Goal: Obtain resource: Obtain resource

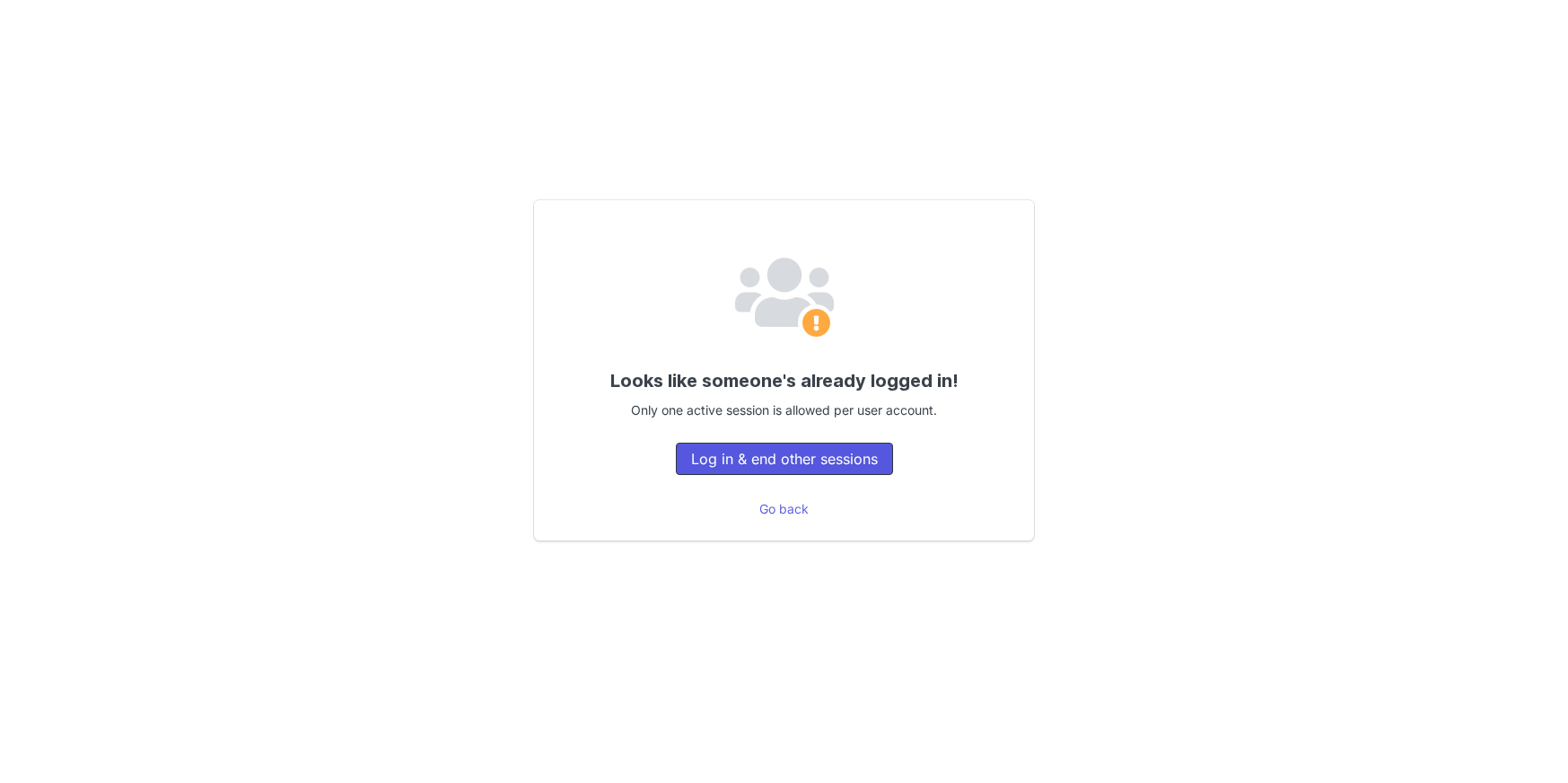
click at [826, 460] on button "Log in & end other sessions" at bounding box center [784, 459] width 217 height 33
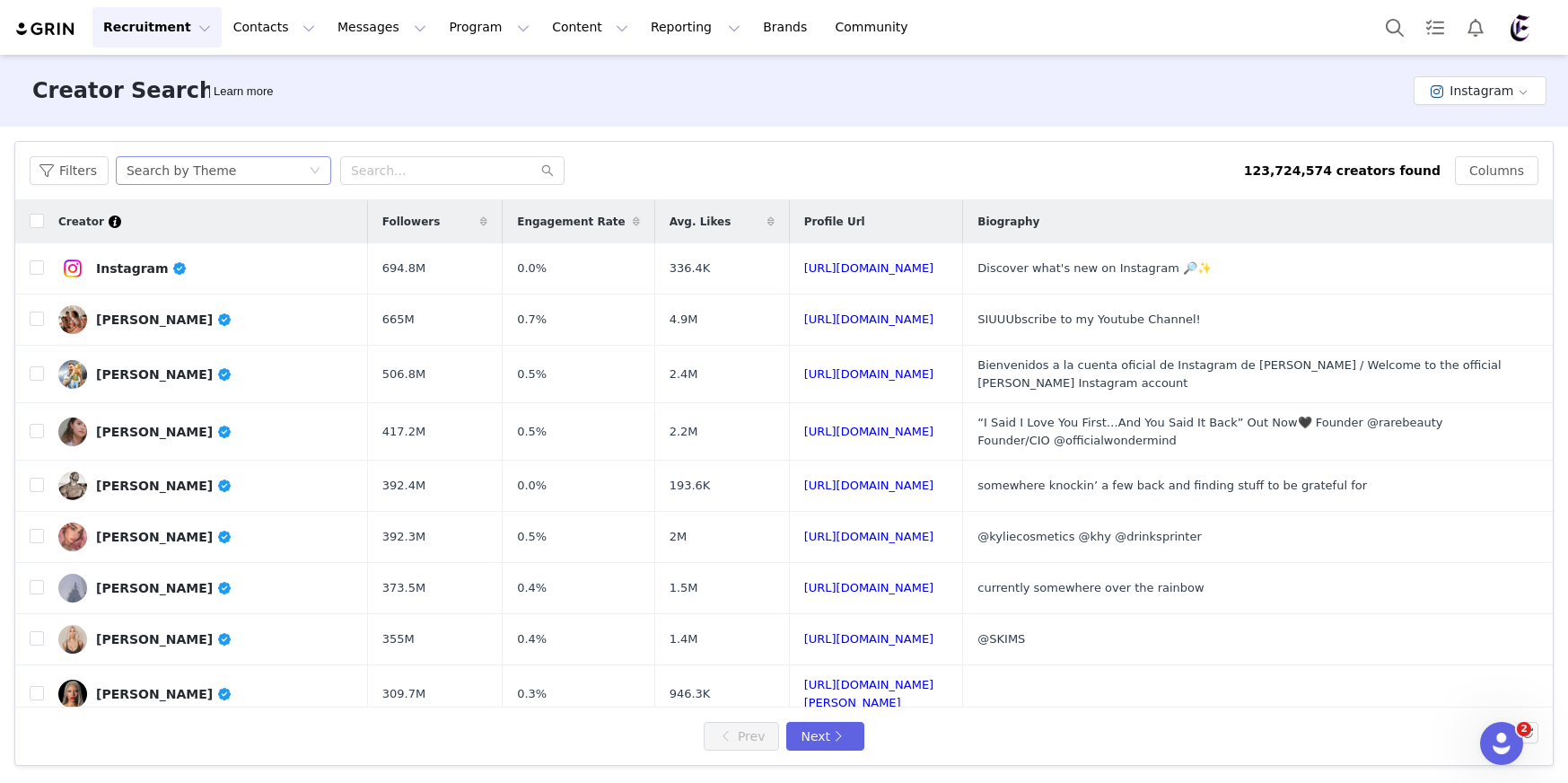
click at [298, 174] on div "Search by Theme" at bounding box center [217, 170] width 182 height 27
click at [272, 232] on li "Search by Creator" at bounding box center [226, 236] width 225 height 29
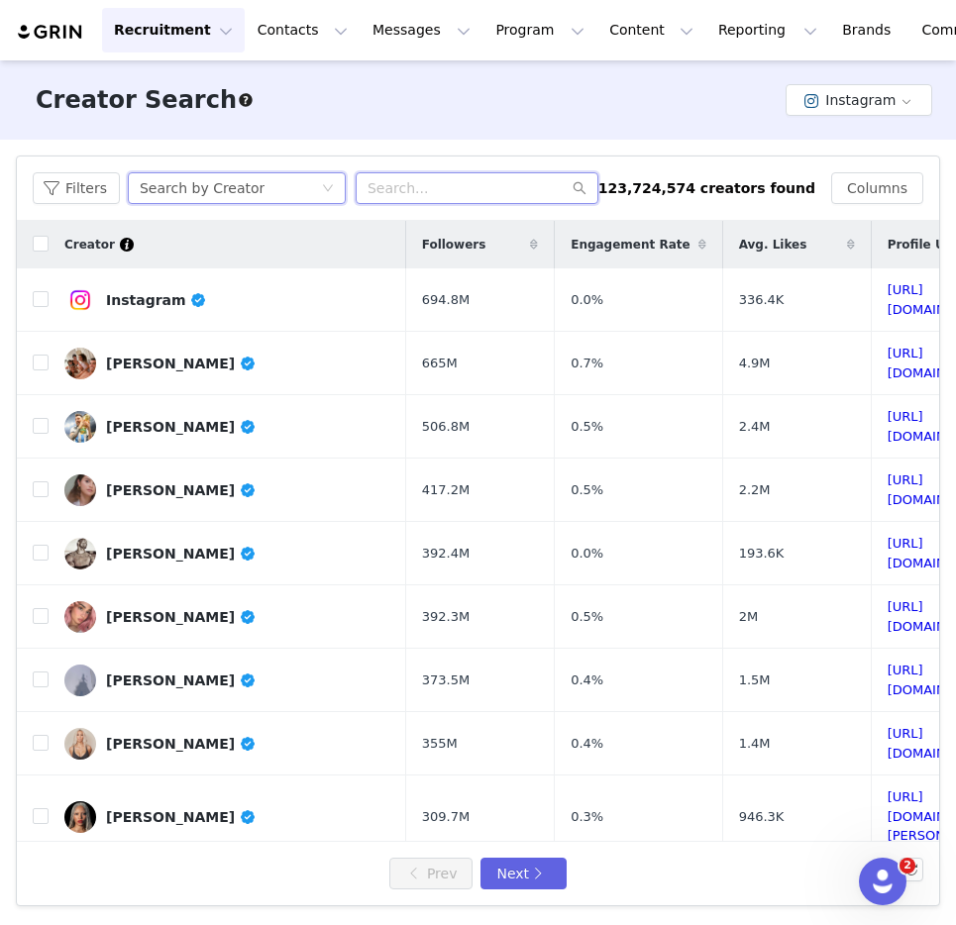
click at [445, 186] on input "text" at bounding box center [477, 188] width 243 height 32
paste input "@khloodkibeda"
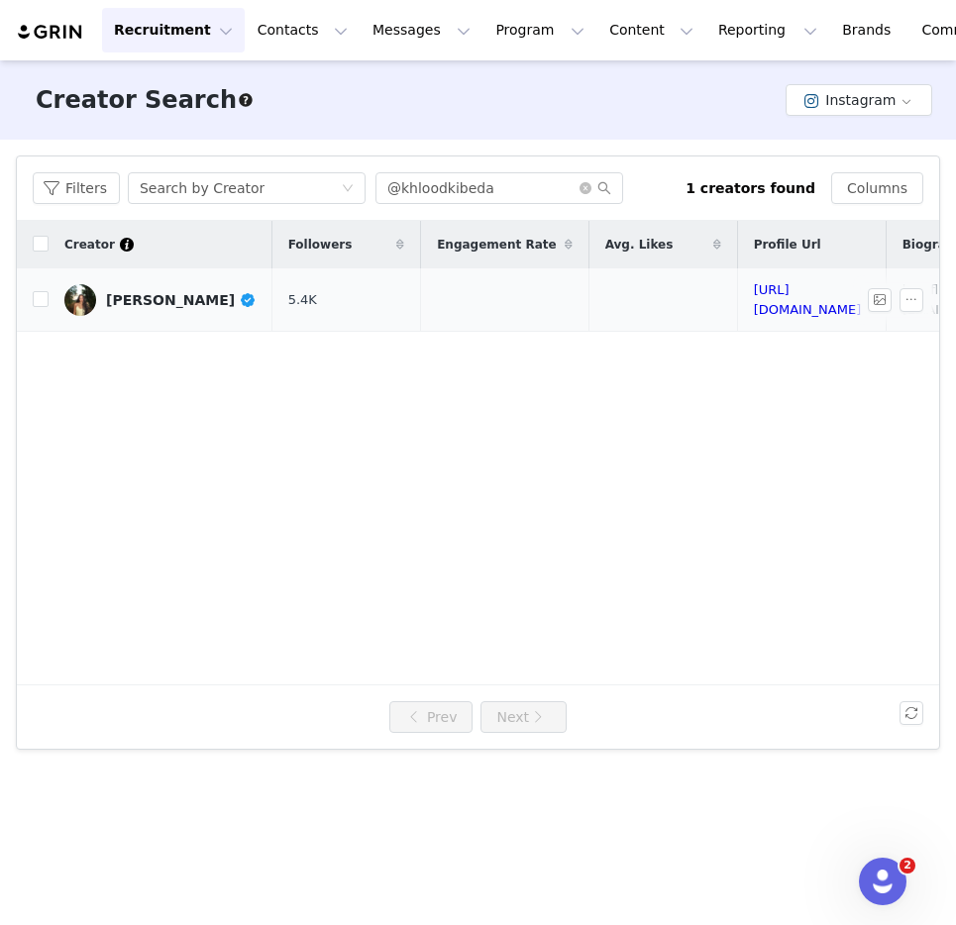
click at [168, 292] on div "[PERSON_NAME]" at bounding box center [181, 300] width 151 height 16
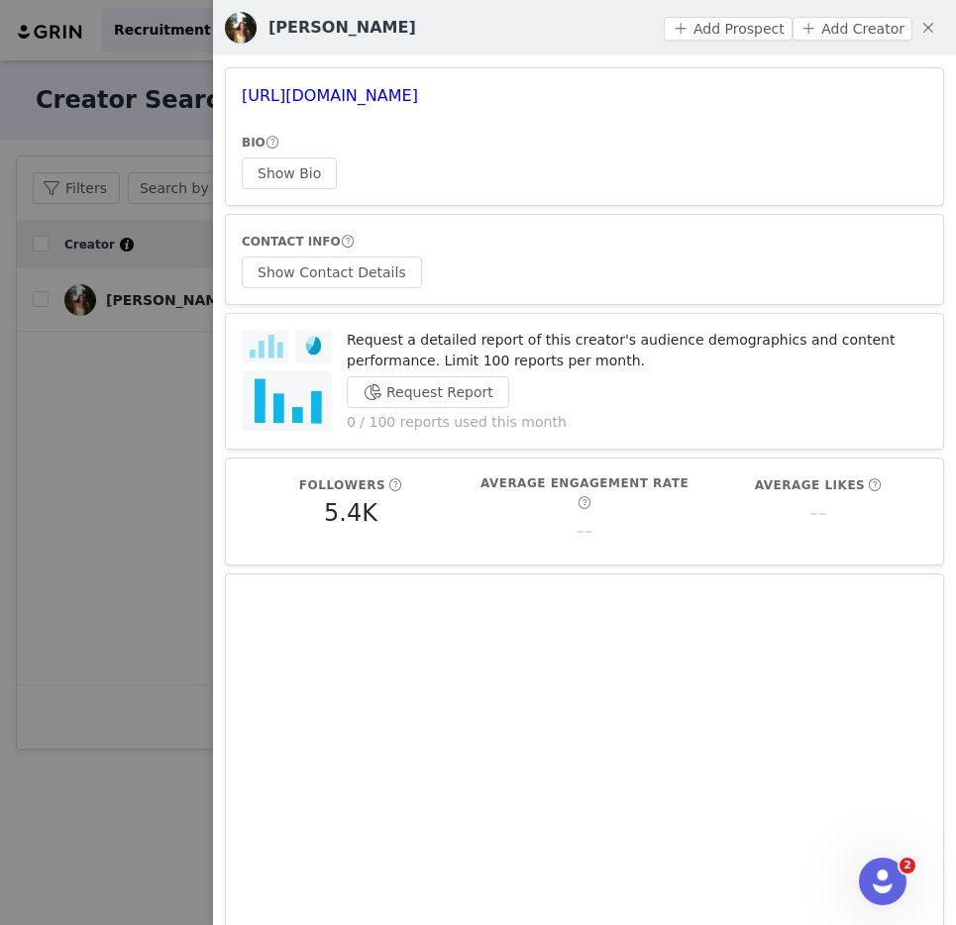
click at [136, 356] on div at bounding box center [478, 462] width 956 height 925
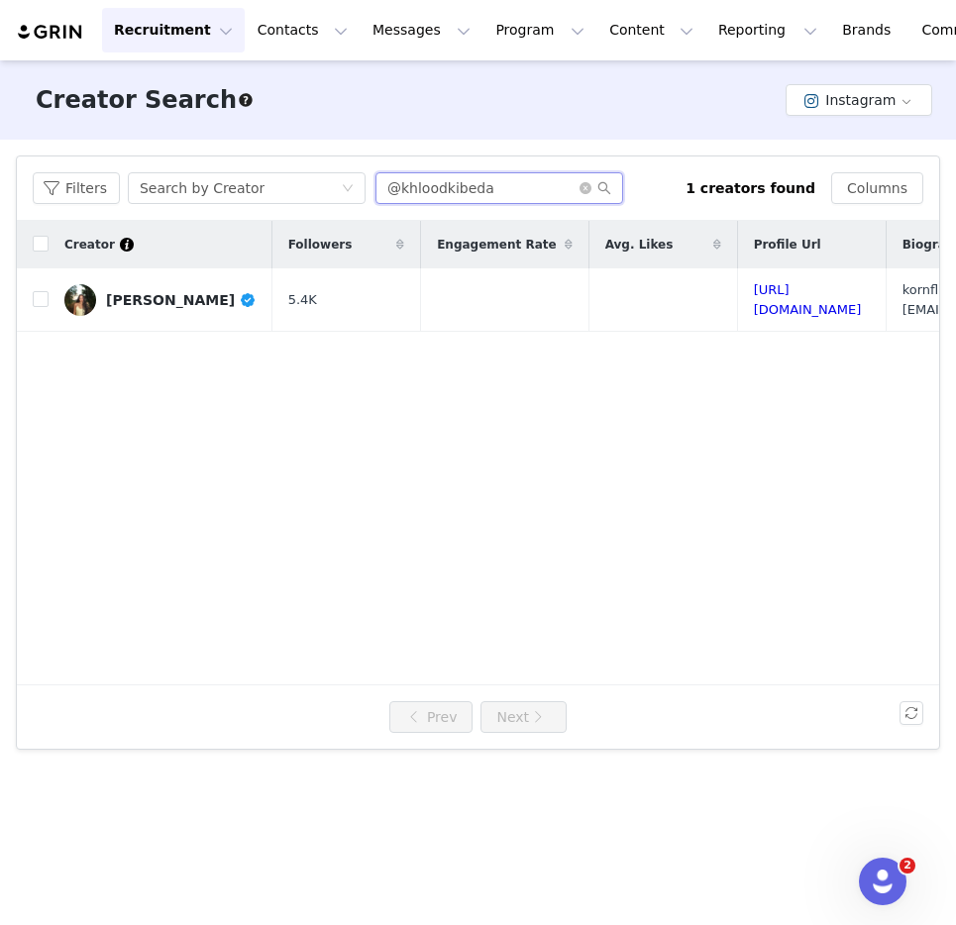
click at [443, 193] on input "@khloodkibeda" at bounding box center [500, 188] width 248 height 32
type input "ETHANLAZAROF"
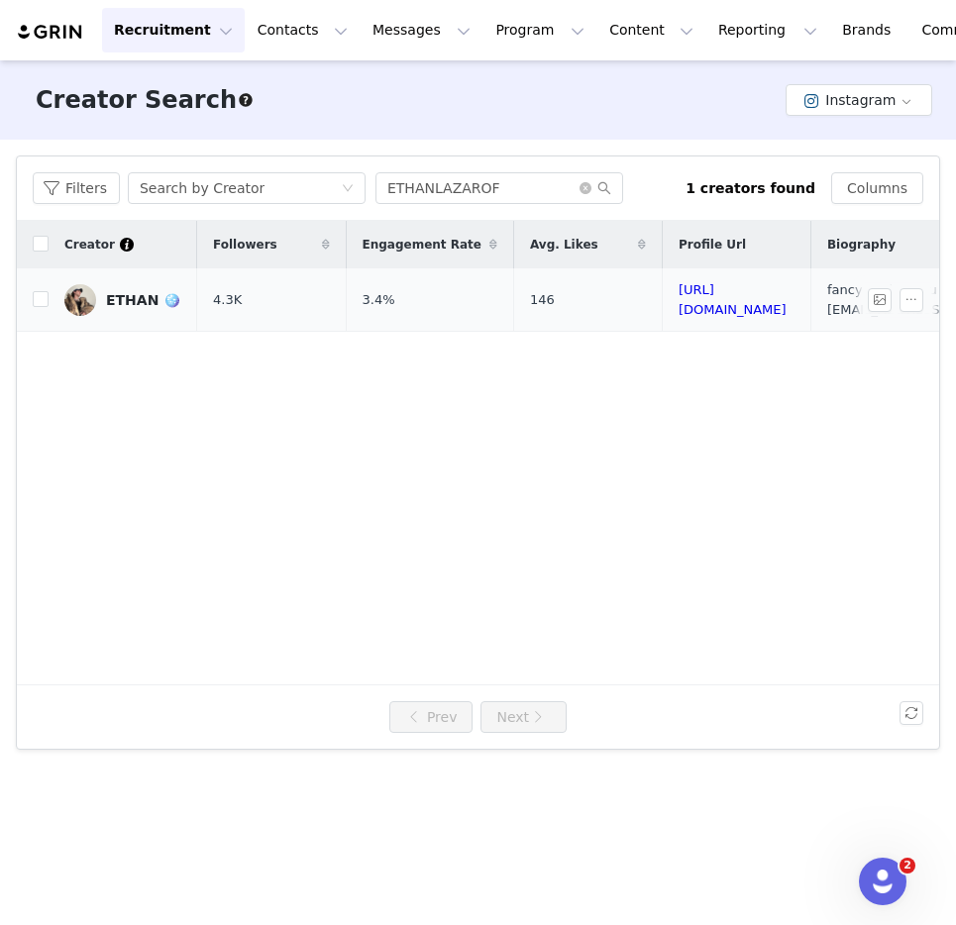
click at [139, 292] on div "ETHAN 🪩" at bounding box center [143, 300] width 74 height 16
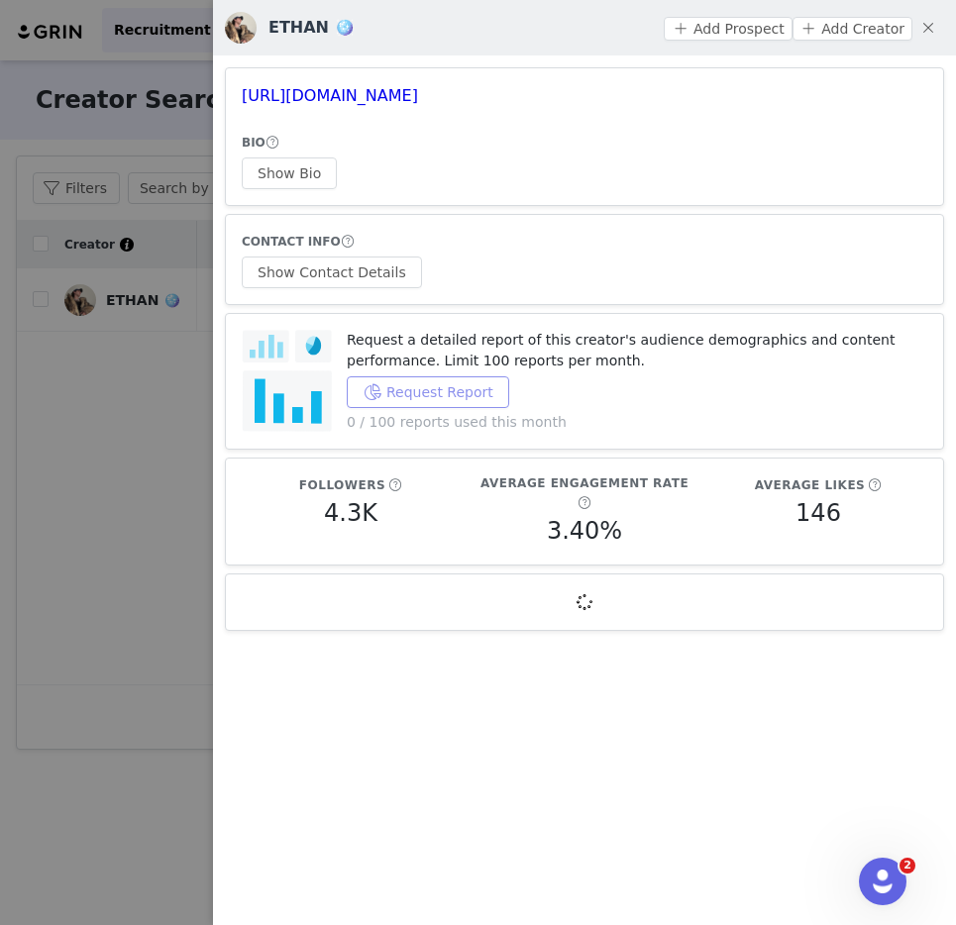
click at [431, 379] on button "Request Report" at bounding box center [428, 393] width 163 height 32
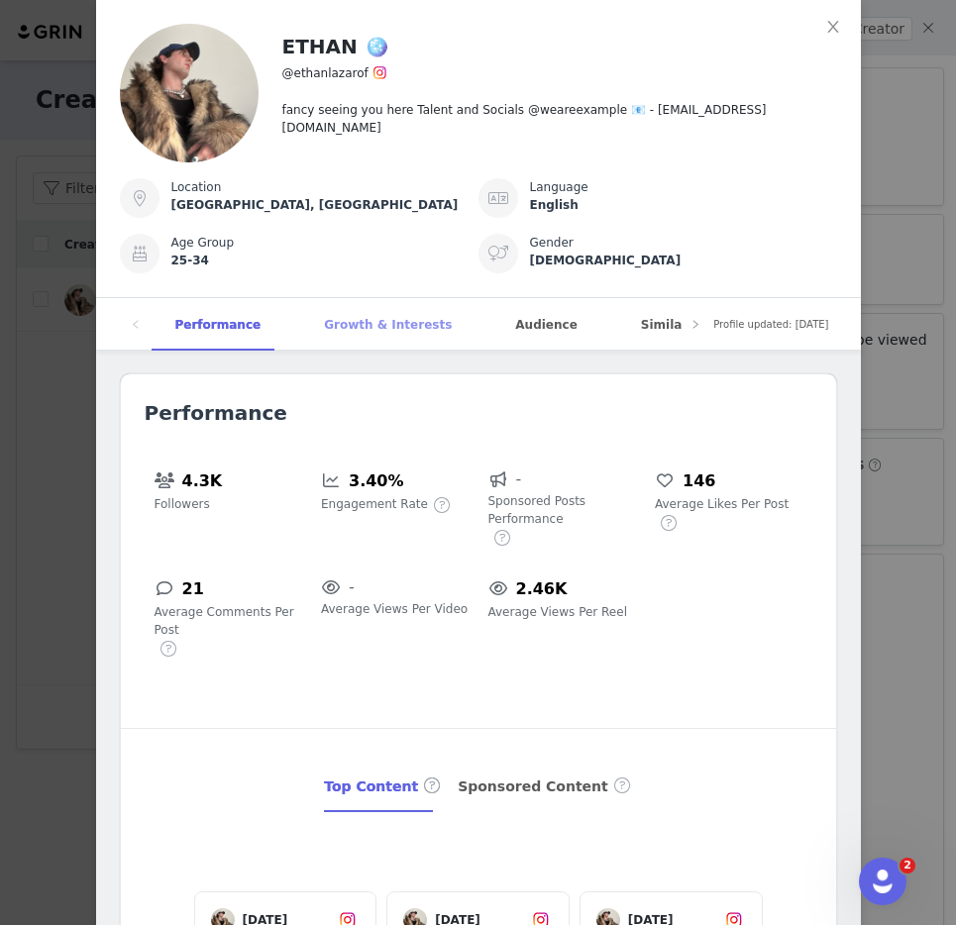
click at [395, 324] on div "Growth & Interests" at bounding box center [387, 325] width 175 height 54
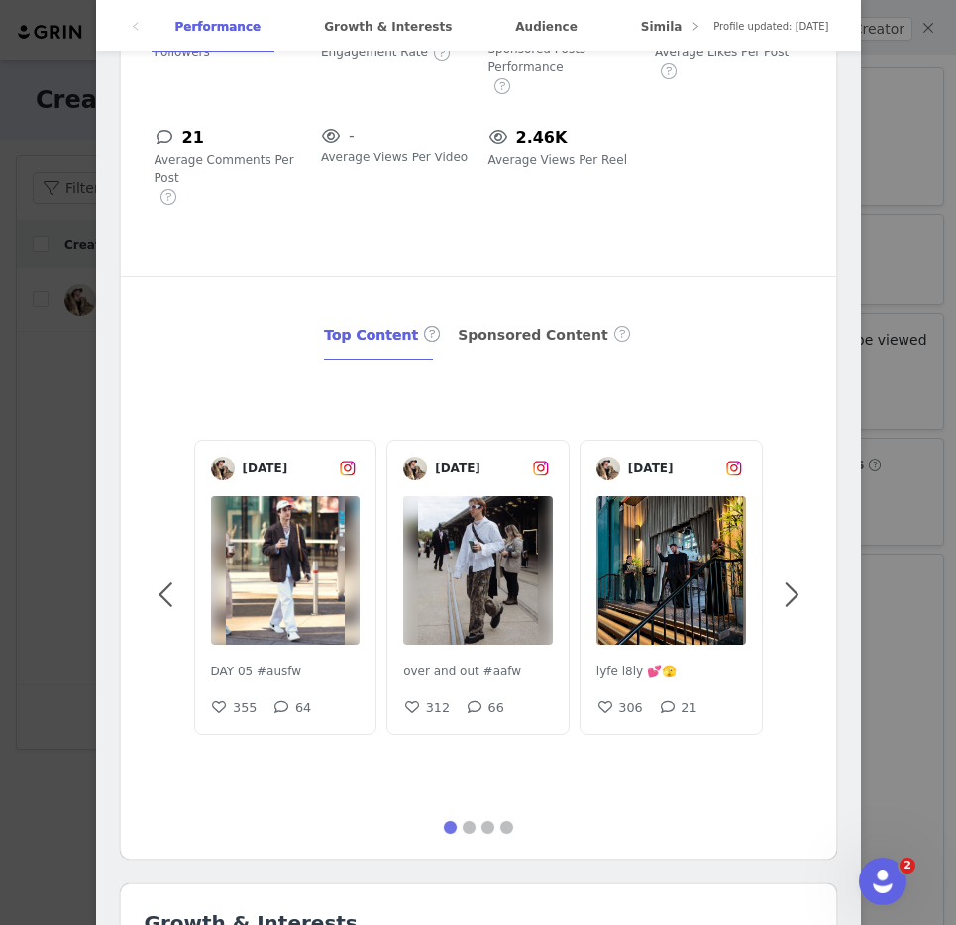
scroll to position [433, 0]
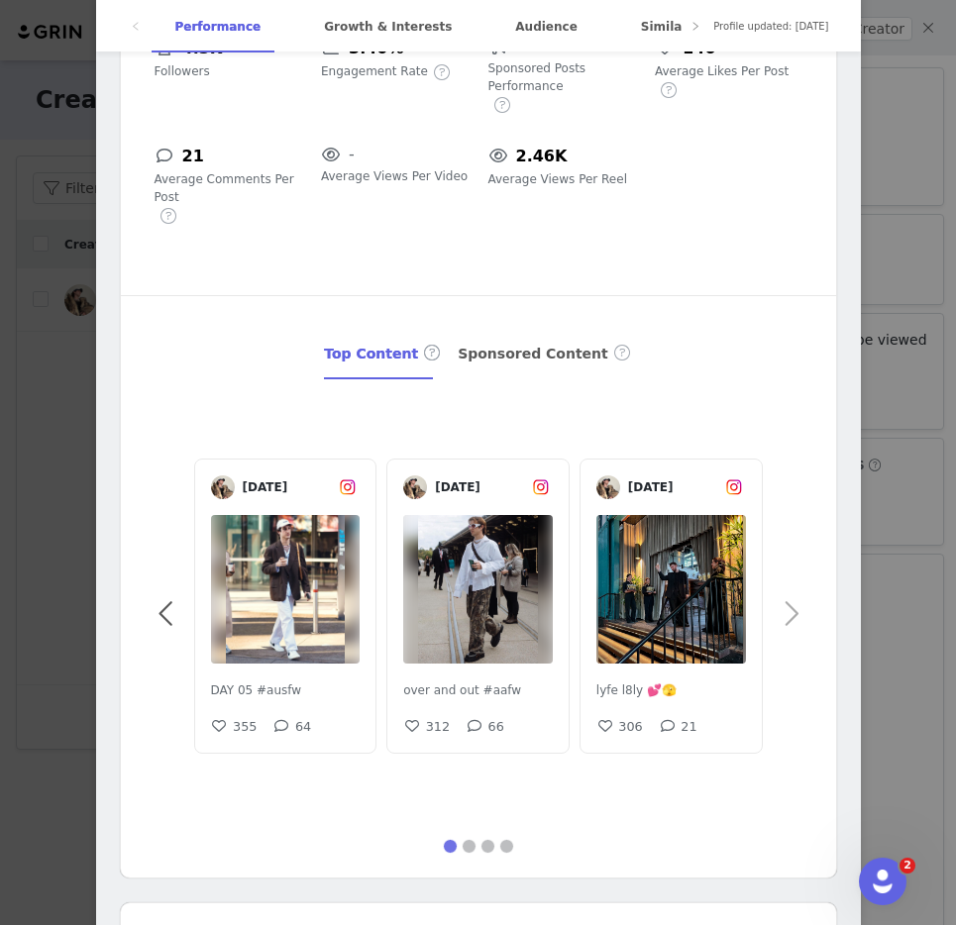
click at [801, 614] on span at bounding box center [791, 614] width 45 height 0
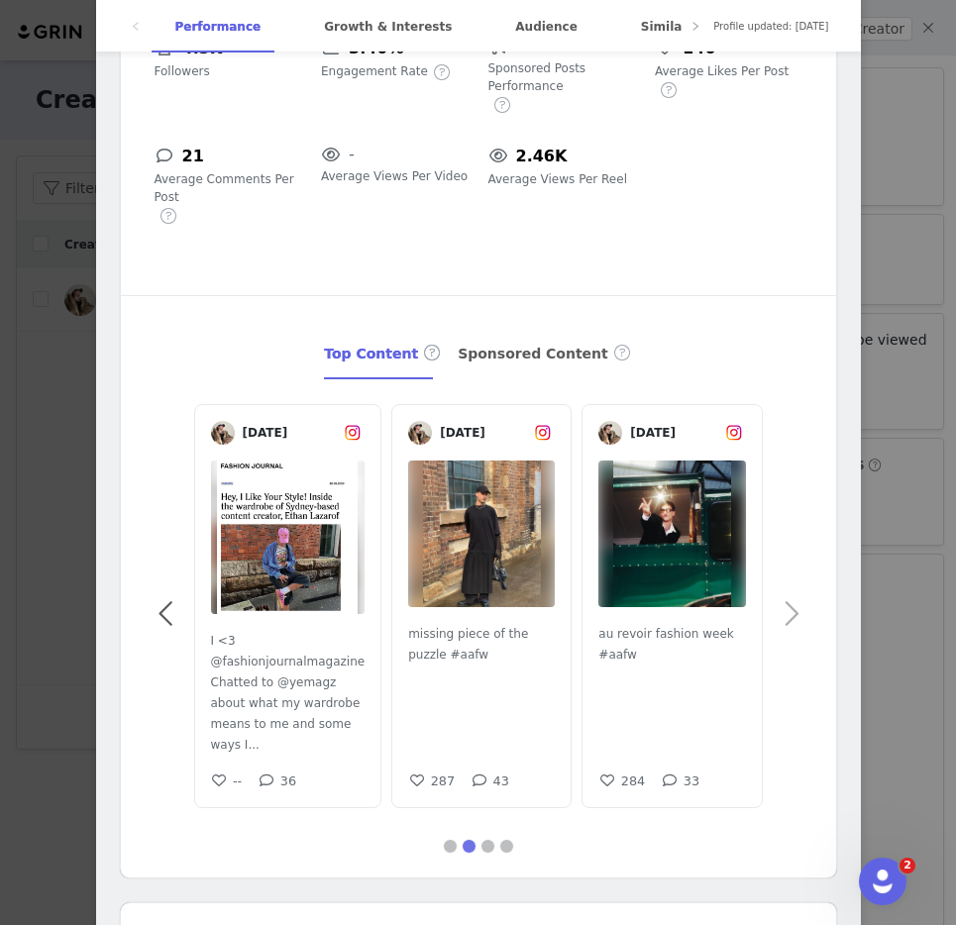
click at [801, 614] on span at bounding box center [791, 614] width 45 height 0
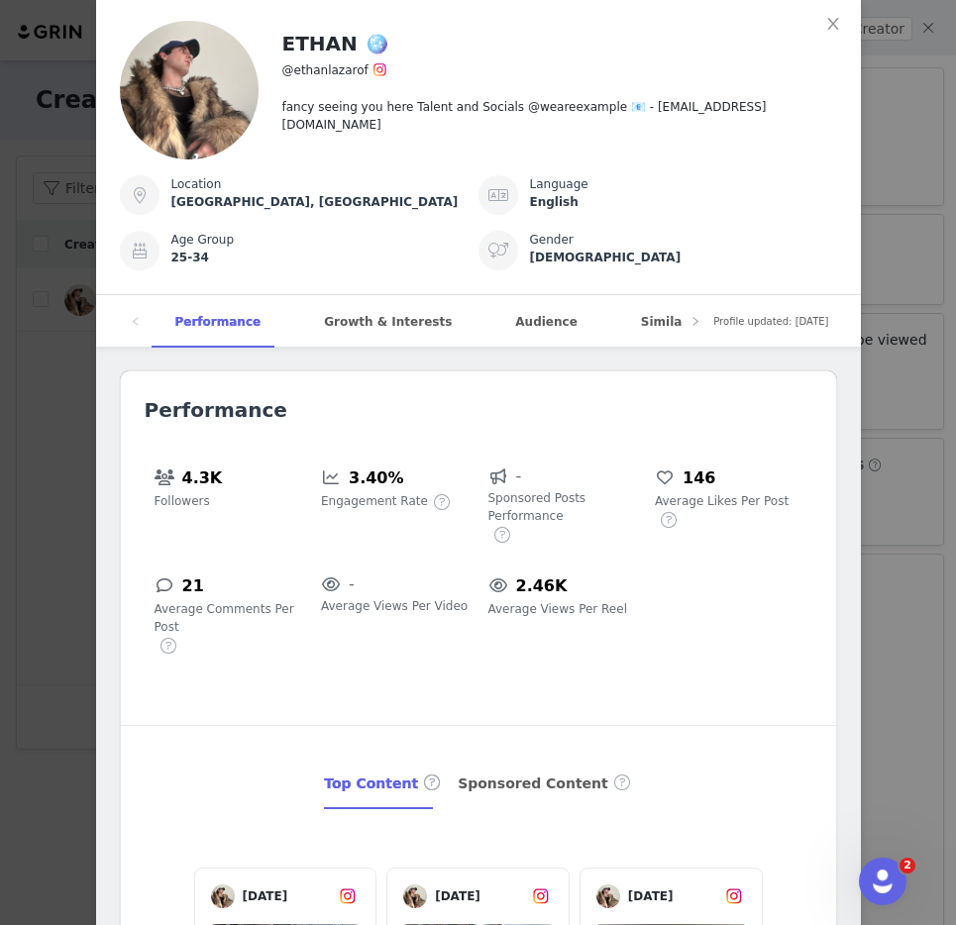
scroll to position [0, 0]
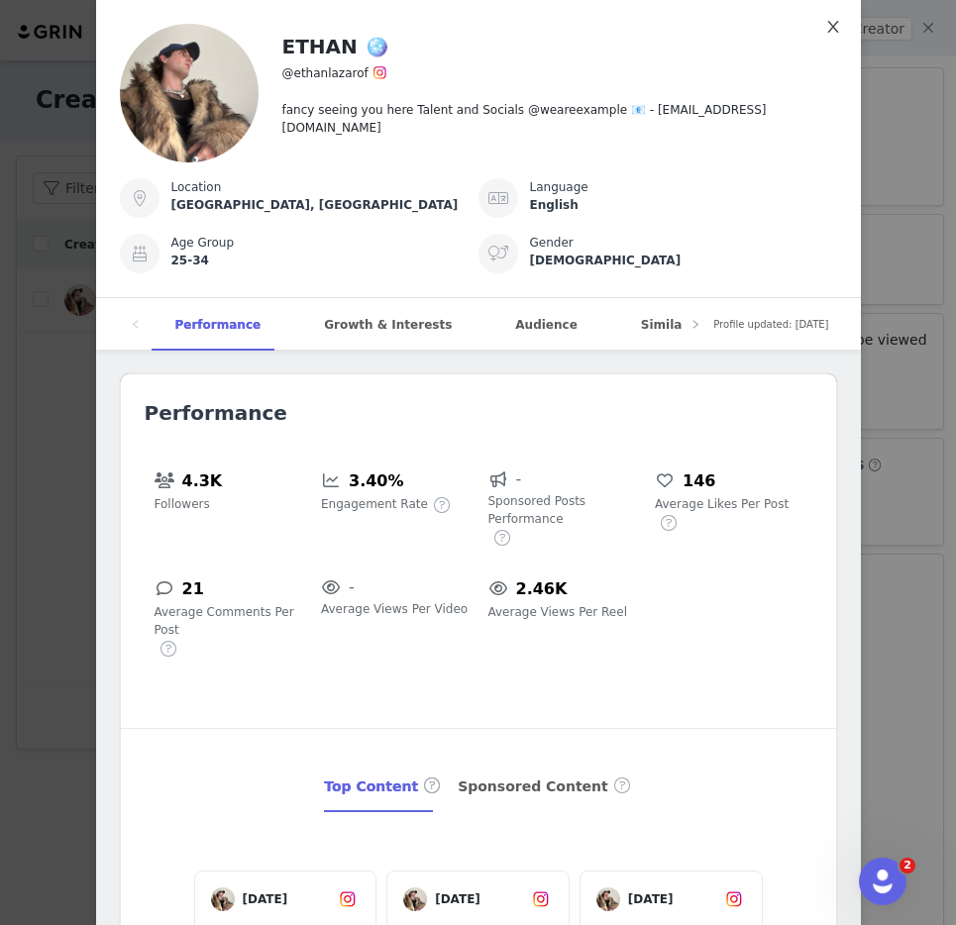
click at [830, 37] on span "Close" at bounding box center [833, 27] width 55 height 55
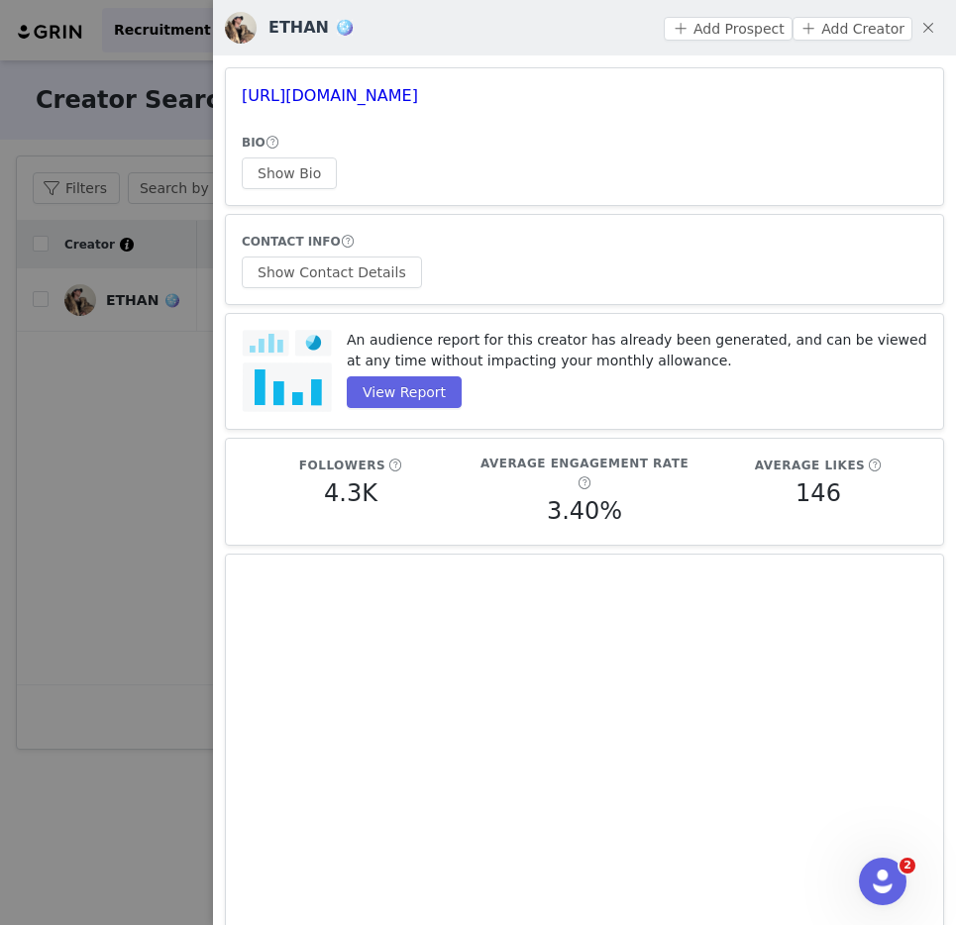
click at [96, 292] on div at bounding box center [478, 462] width 956 height 925
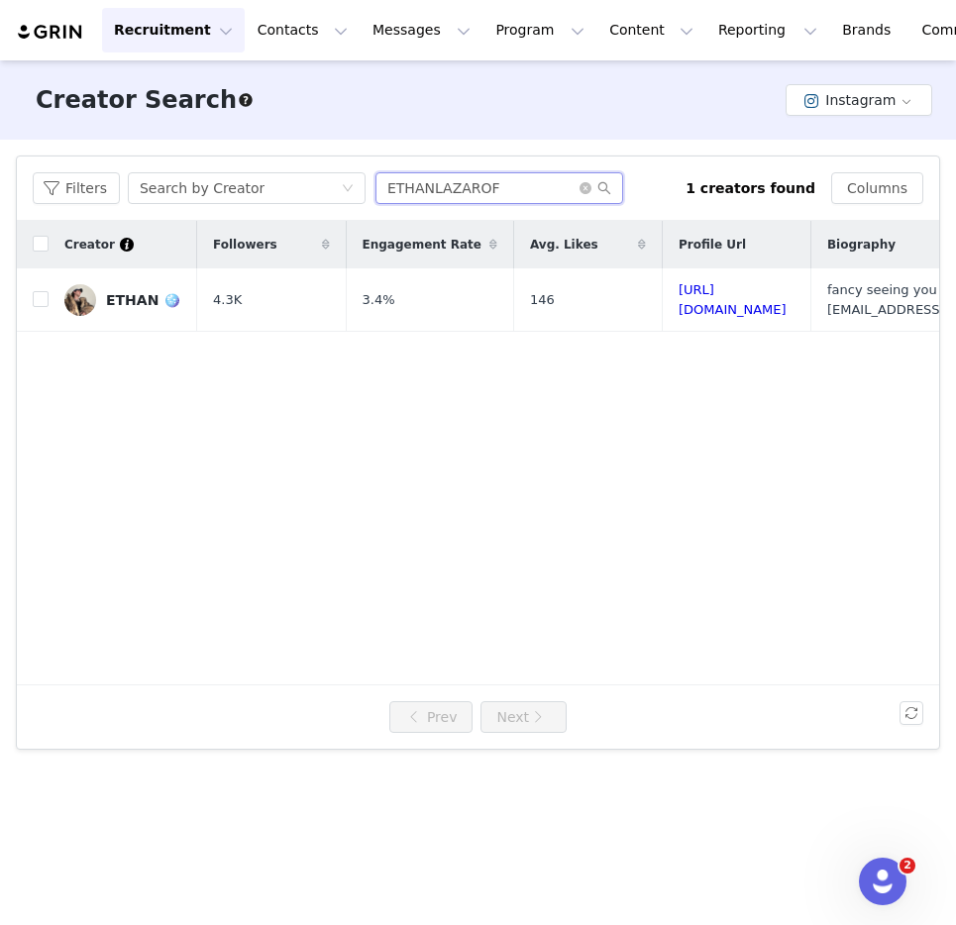
click at [519, 185] on input "ETHANLAZAROF" at bounding box center [500, 188] width 248 height 32
click at [511, 214] on div "Filters Search by Creator ETHANLAZAROF 1 creators found Columns" at bounding box center [478, 189] width 922 height 64
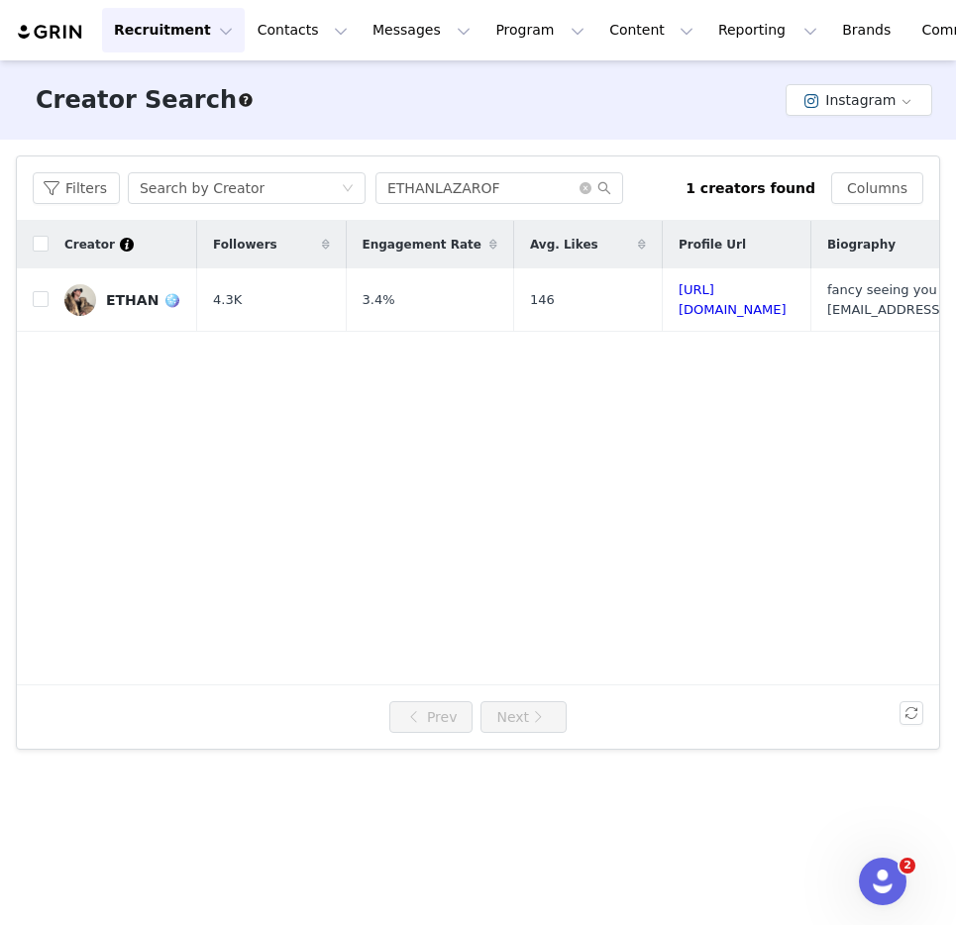
click at [511, 214] on div "Filters Search by Creator ETHANLAZAROF 1 creators found Columns" at bounding box center [478, 189] width 922 height 64
click at [588, 181] on span at bounding box center [596, 188] width 32 height 14
click at [580, 187] on icon "icon: close-circle" at bounding box center [586, 188] width 12 height 12
click at [448, 197] on input "text" at bounding box center [500, 188] width 248 height 32
paste input "@khloodkibeda"
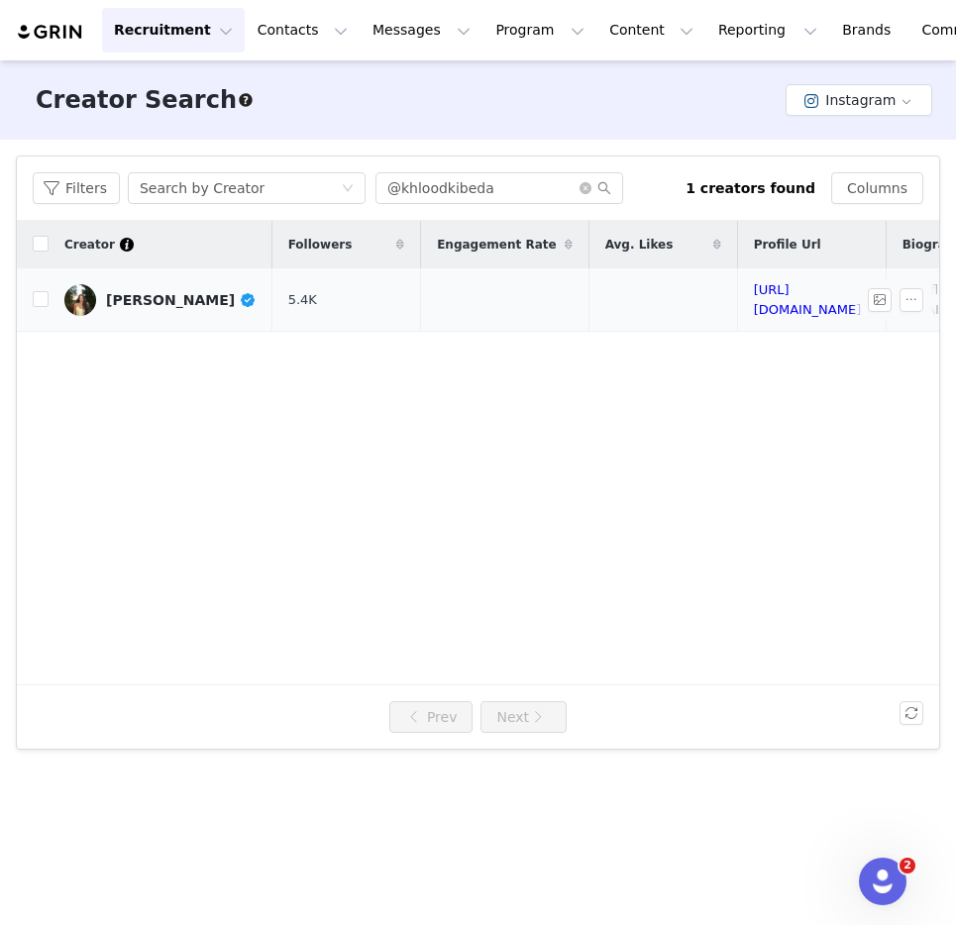
click at [150, 293] on div "[PERSON_NAME]" at bounding box center [181, 300] width 151 height 16
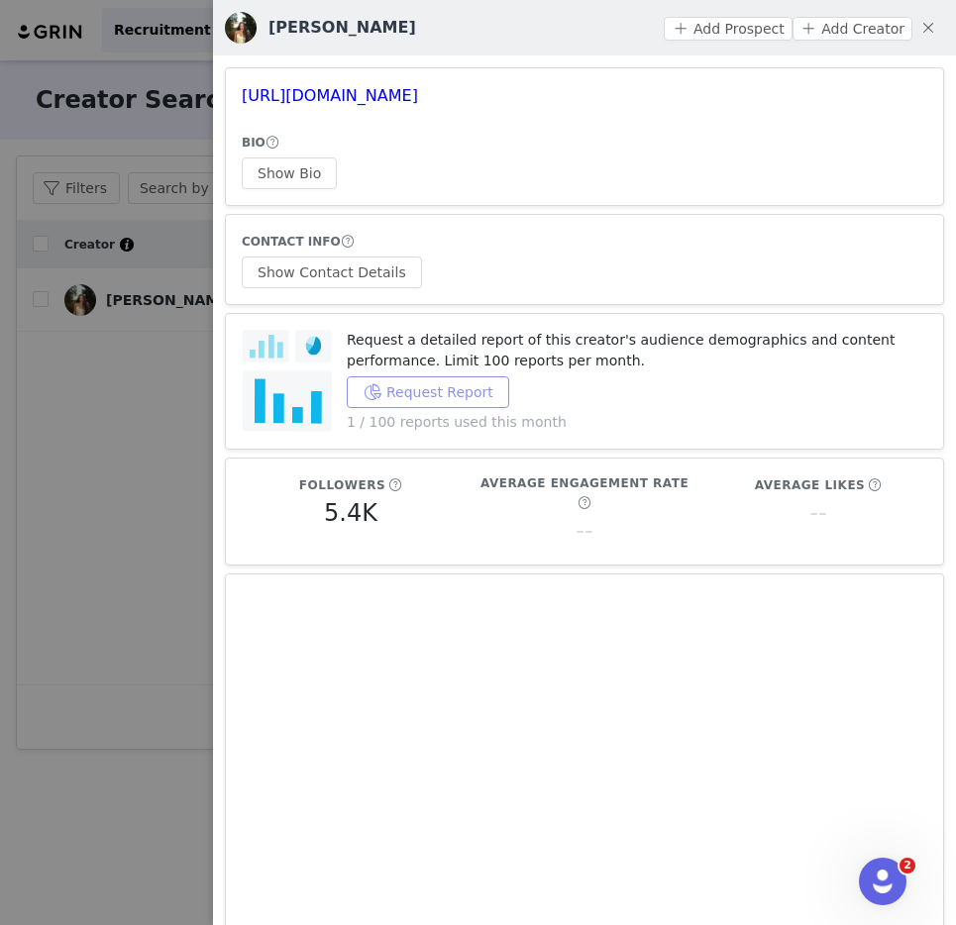
click at [411, 393] on button "Request Report" at bounding box center [428, 393] width 163 height 32
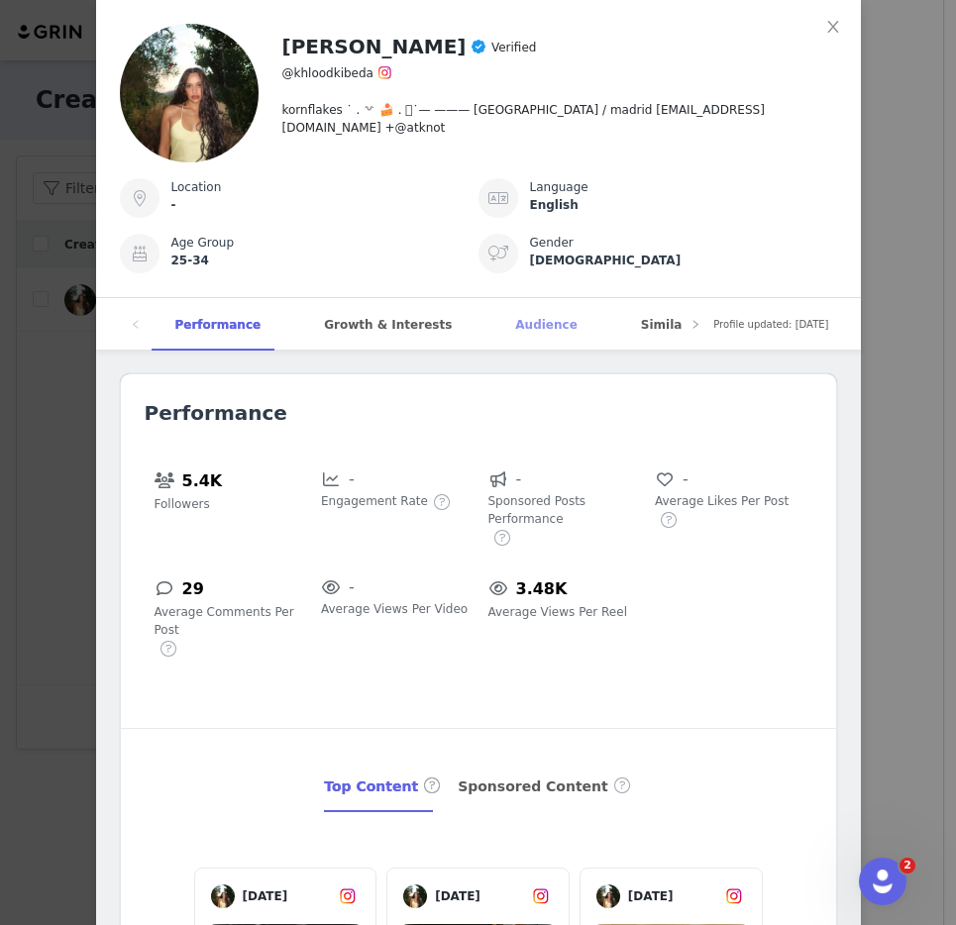
scroll to position [562, 0]
click at [536, 328] on div "Audience" at bounding box center [545, 325] width 109 height 54
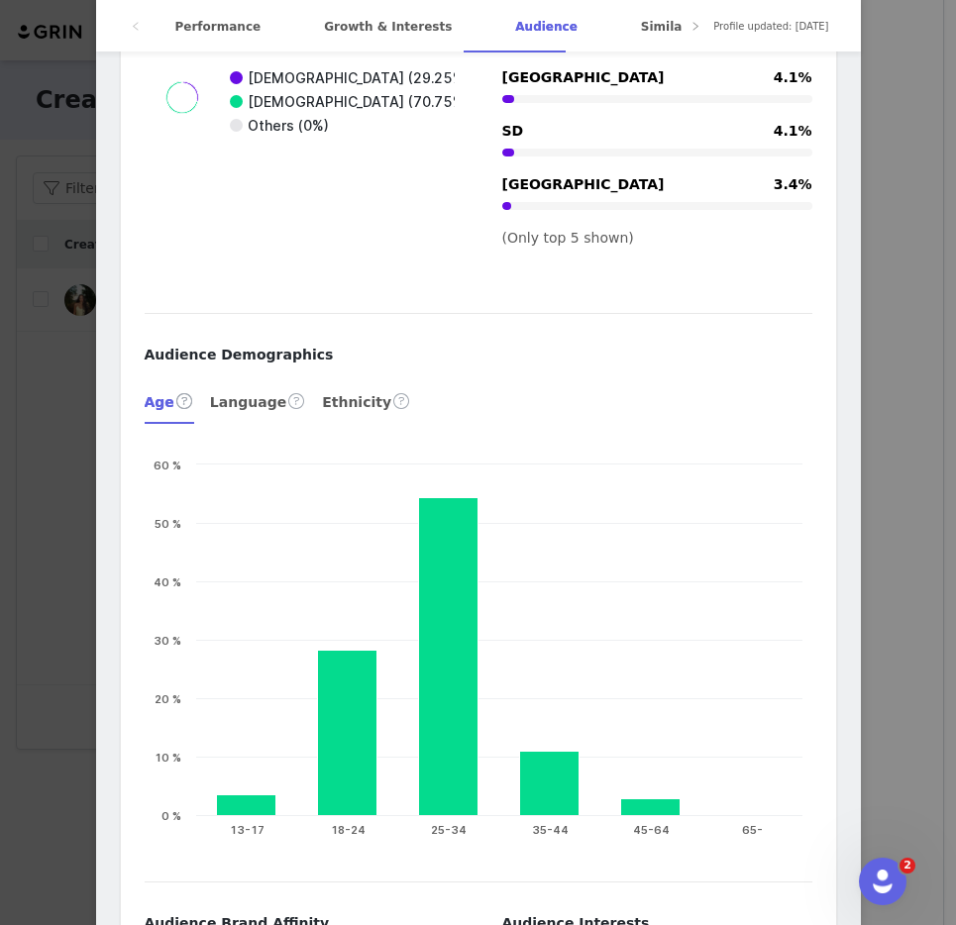
scroll to position [3763, 0]
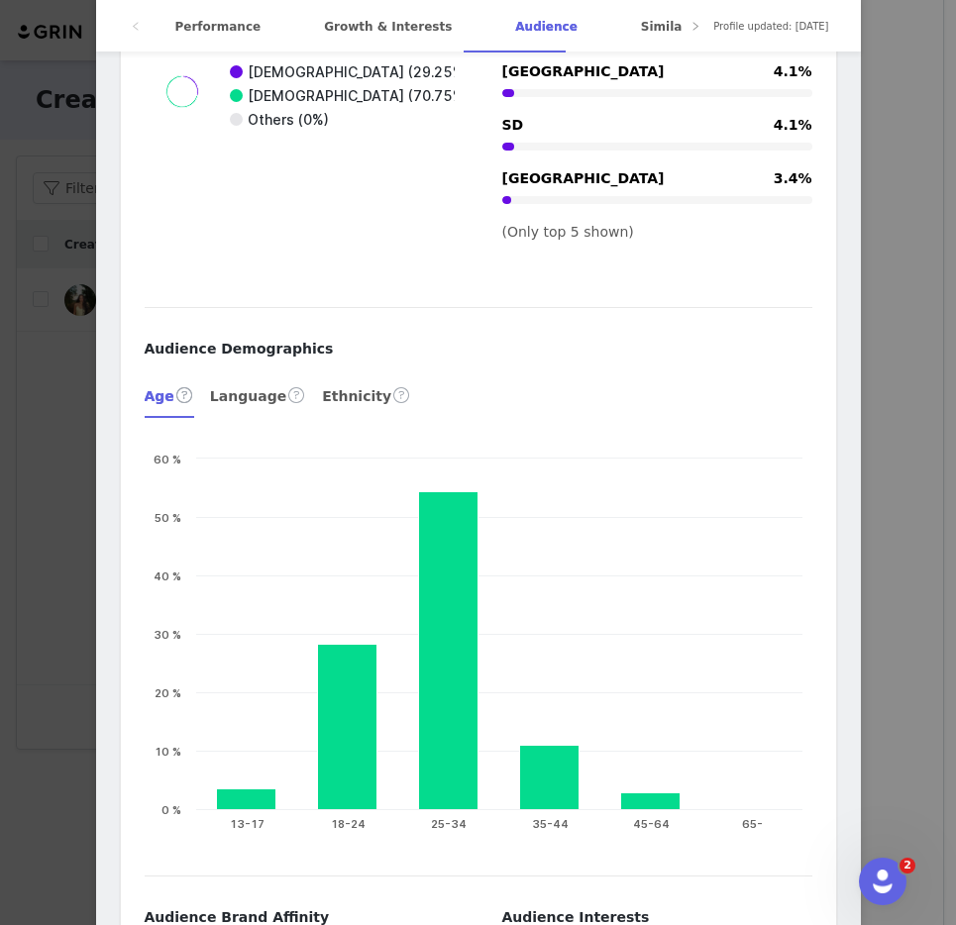
click at [908, 369] on div "[PERSON_NAME] Verified @khloodkibeda kornflakes ˙ . ꒷ 🍰 . 𖦹˙— ——— [GEOGRAPHIC_D…" at bounding box center [478, 462] width 956 height 925
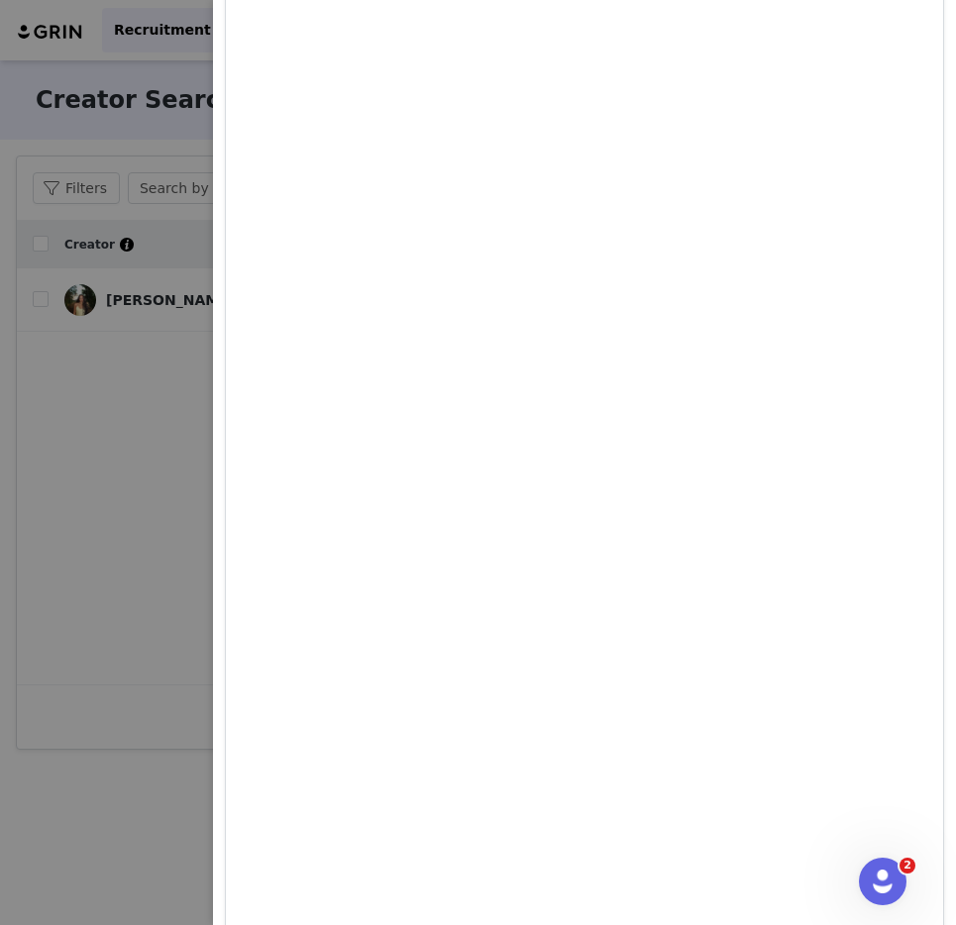
scroll to position [0, 0]
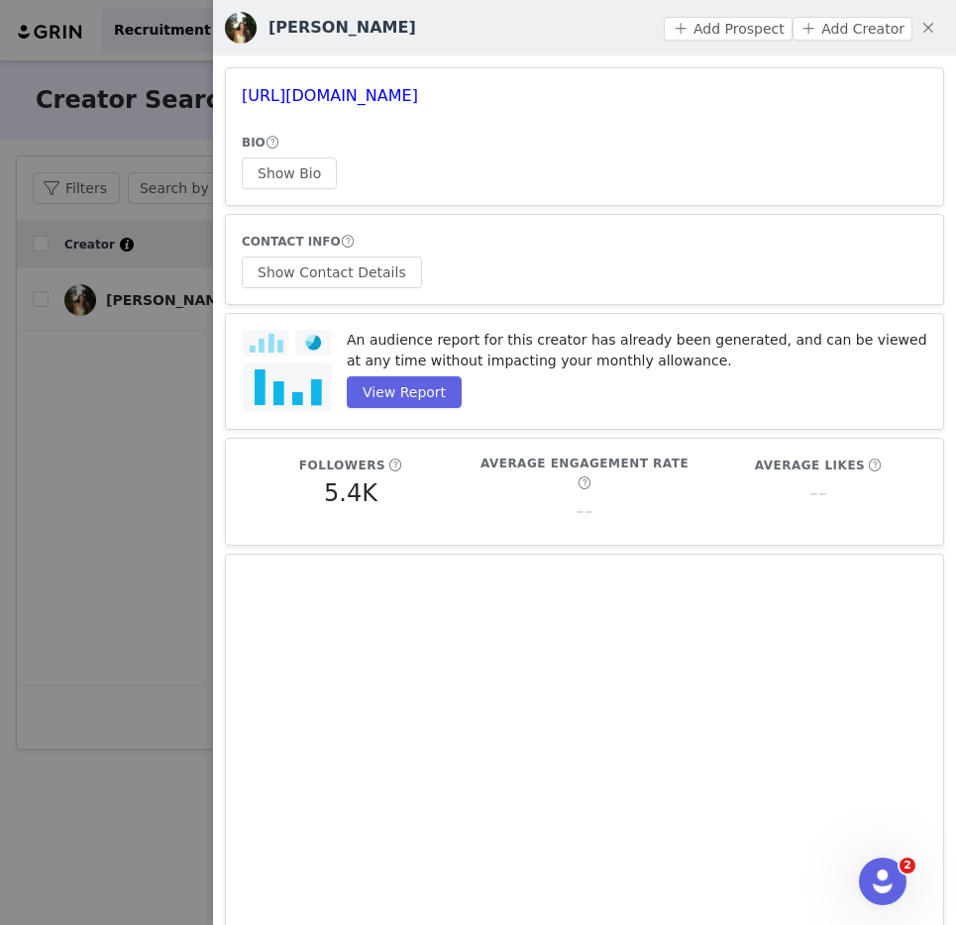
click at [181, 337] on div at bounding box center [478, 462] width 956 height 925
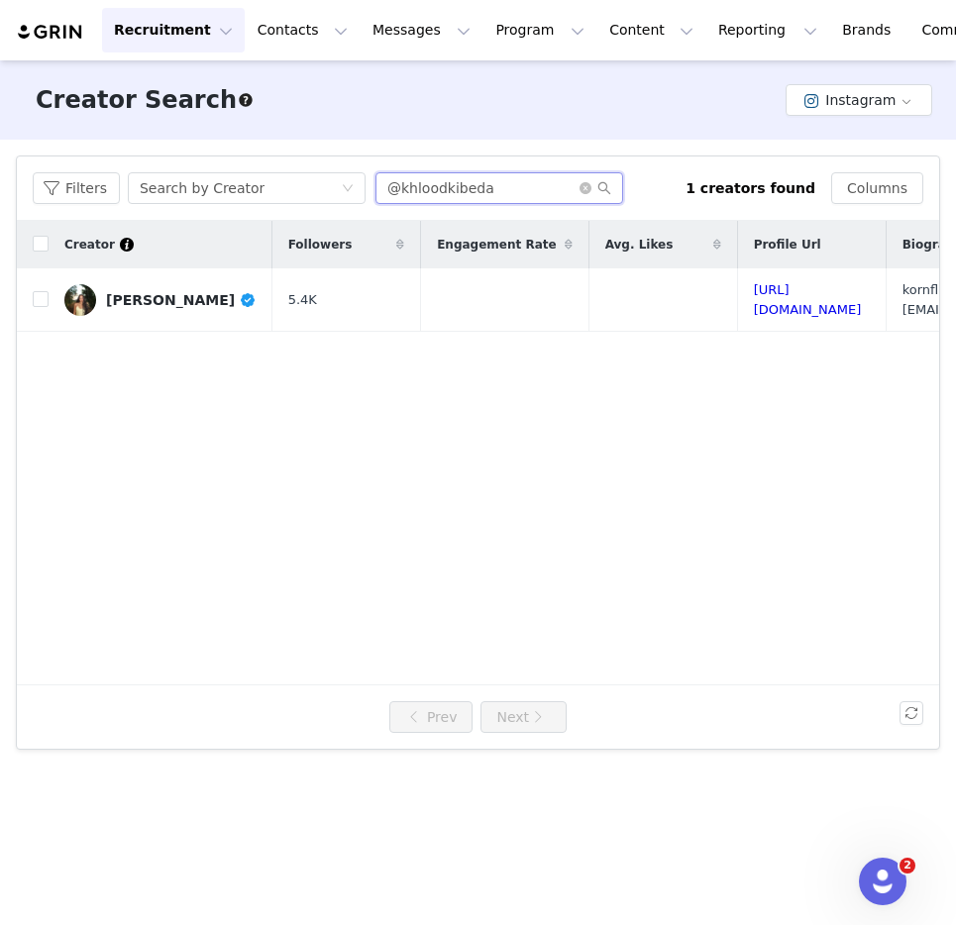
click at [513, 185] on input "@khloodkibeda" at bounding box center [500, 188] width 248 height 32
paste input "rashhidd_"
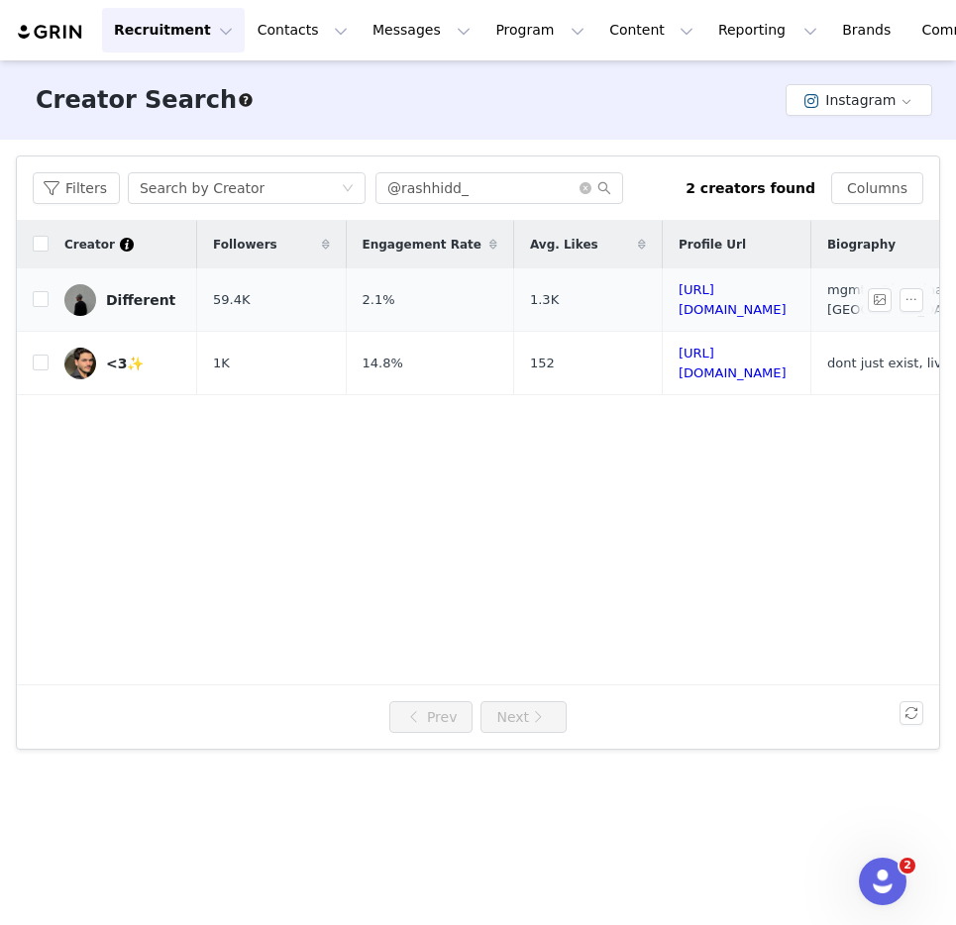
click at [103, 293] on link "Different" at bounding box center [122, 300] width 117 height 32
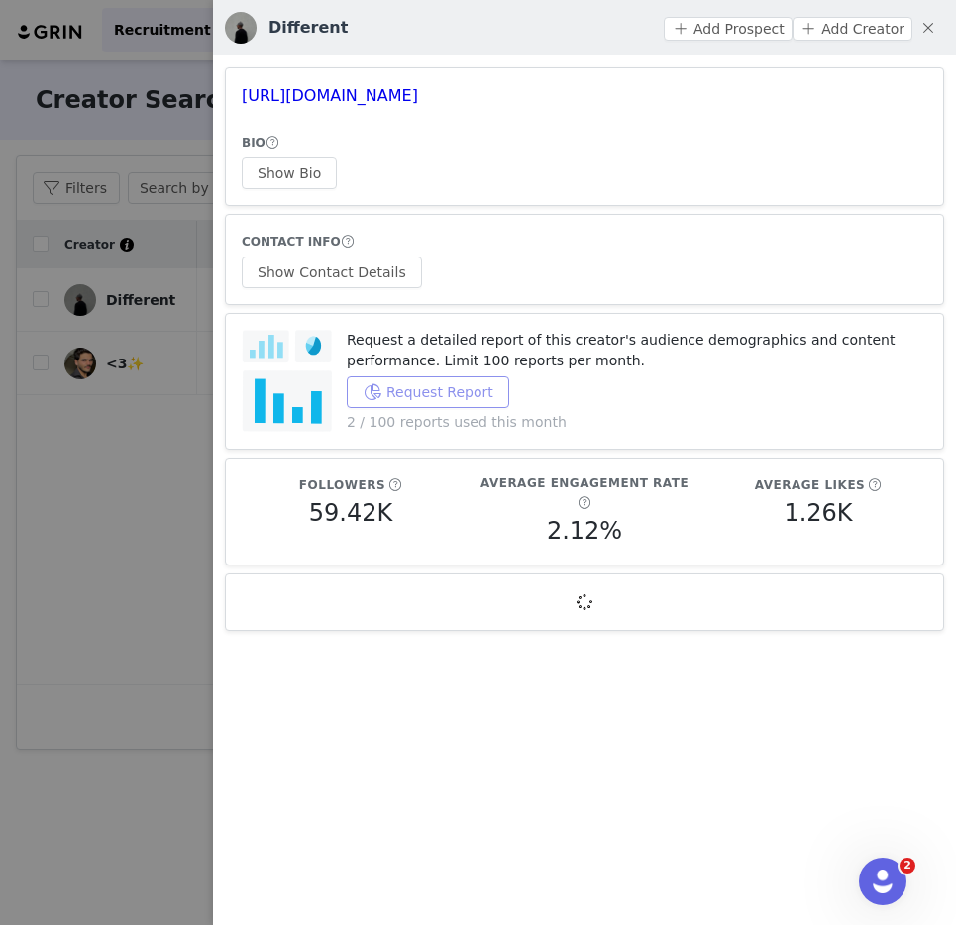
click at [439, 393] on button "Request Report" at bounding box center [428, 393] width 163 height 32
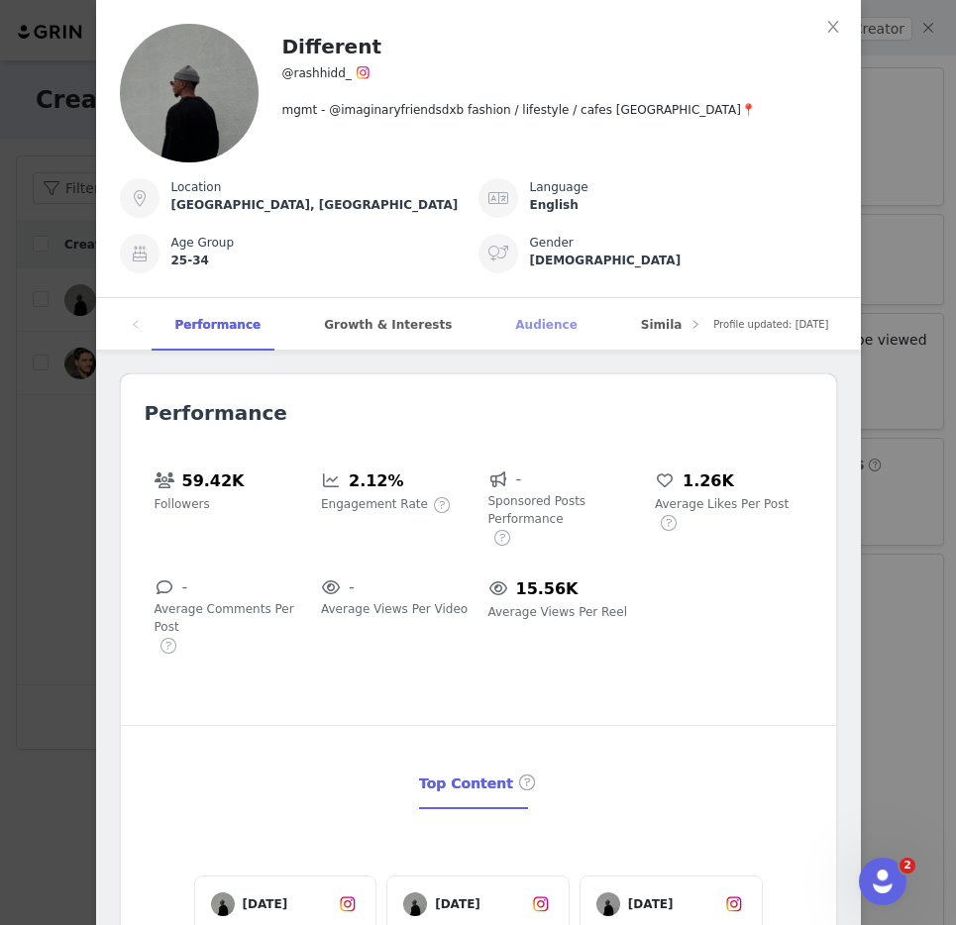
click at [526, 322] on div "Audience" at bounding box center [545, 325] width 109 height 54
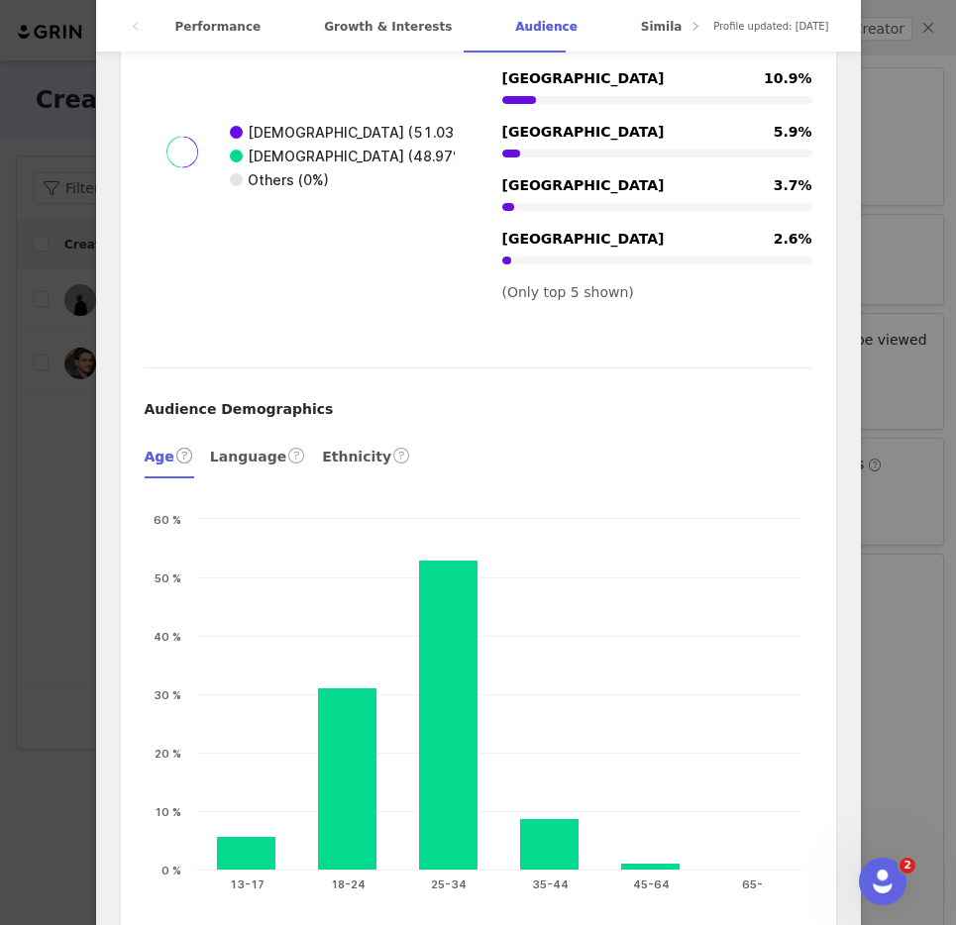
scroll to position [3468, 0]
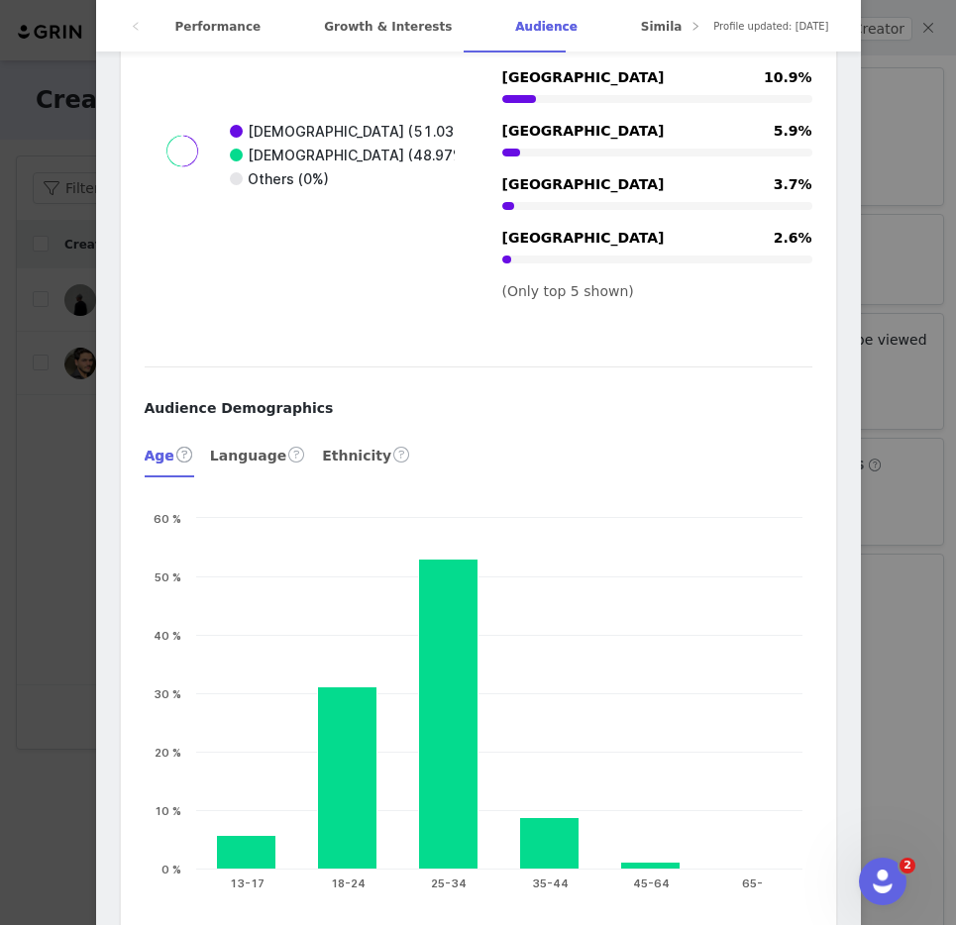
click at [883, 380] on div "Different @rashhidd_ mgmt - @imaginaryfriendsdxb fashion / lifestyle / cafes [G…" at bounding box center [478, 462] width 956 height 925
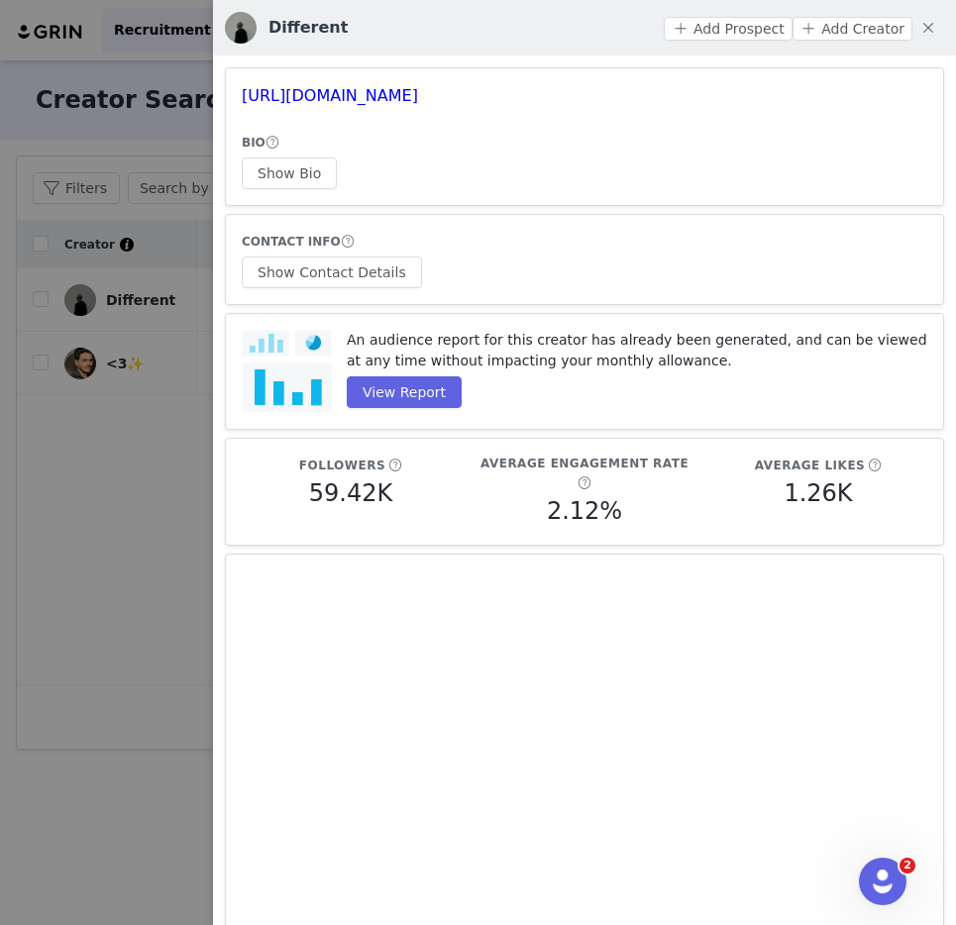
click at [154, 295] on div at bounding box center [478, 462] width 956 height 925
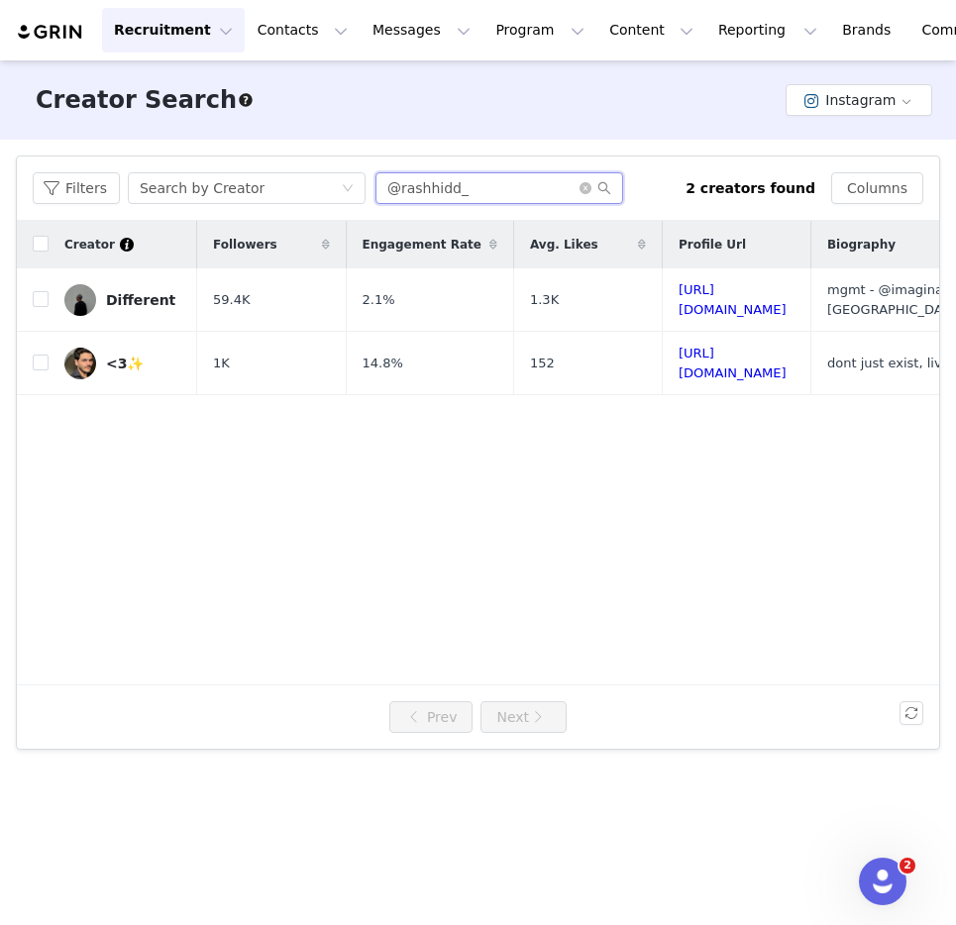
click at [456, 182] on input "@rashhidd_" at bounding box center [500, 188] width 248 height 32
paste input "byshazoya"
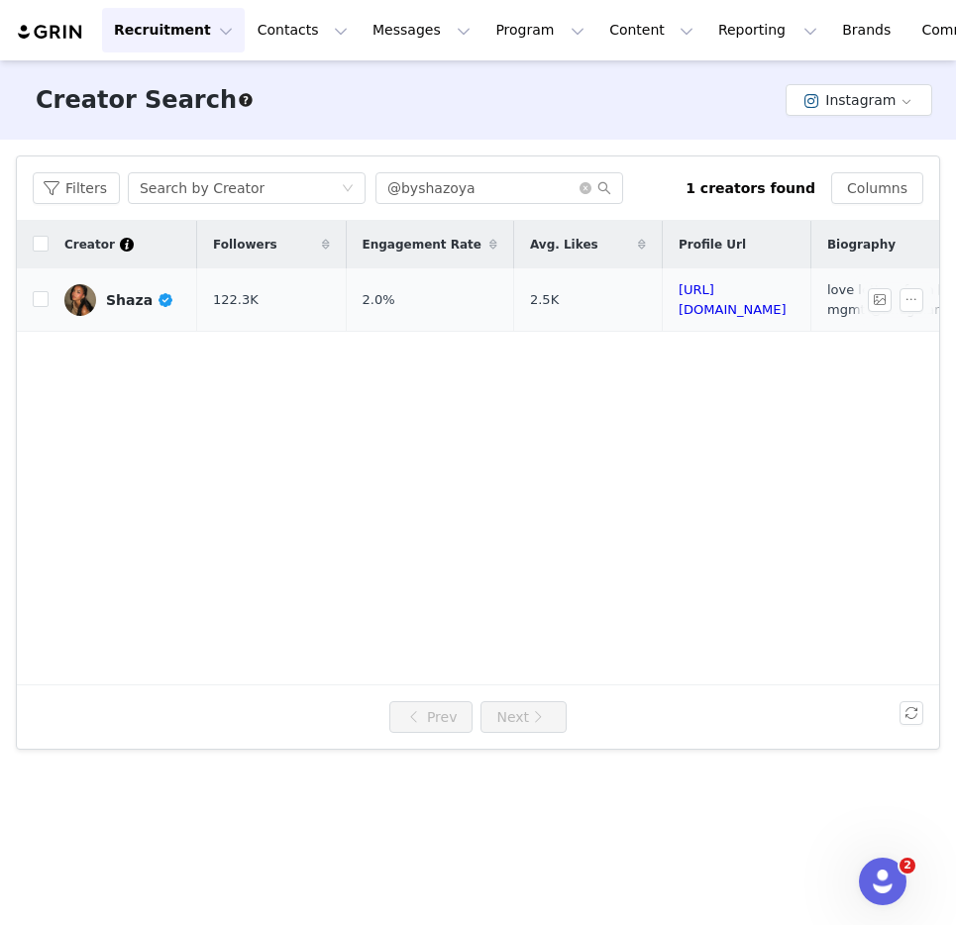
click at [159, 287] on link "Shaza" at bounding box center [122, 300] width 117 height 32
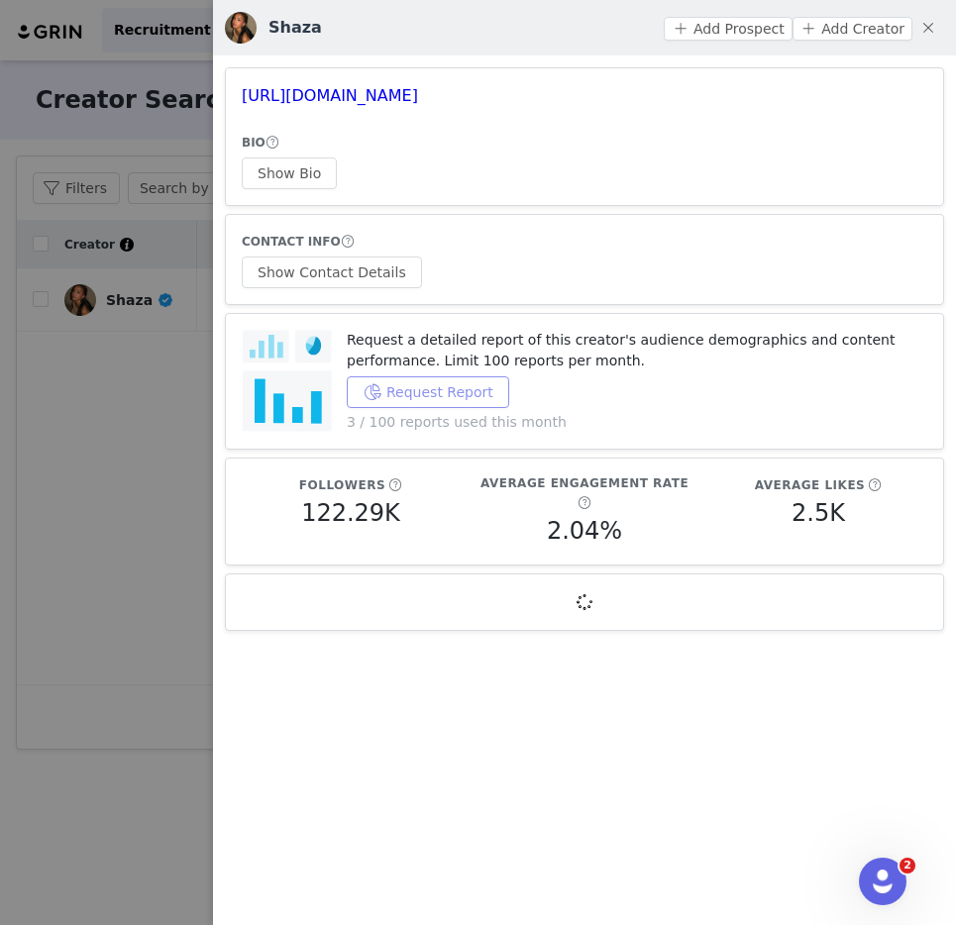
click at [411, 398] on button "Request Report" at bounding box center [428, 393] width 163 height 32
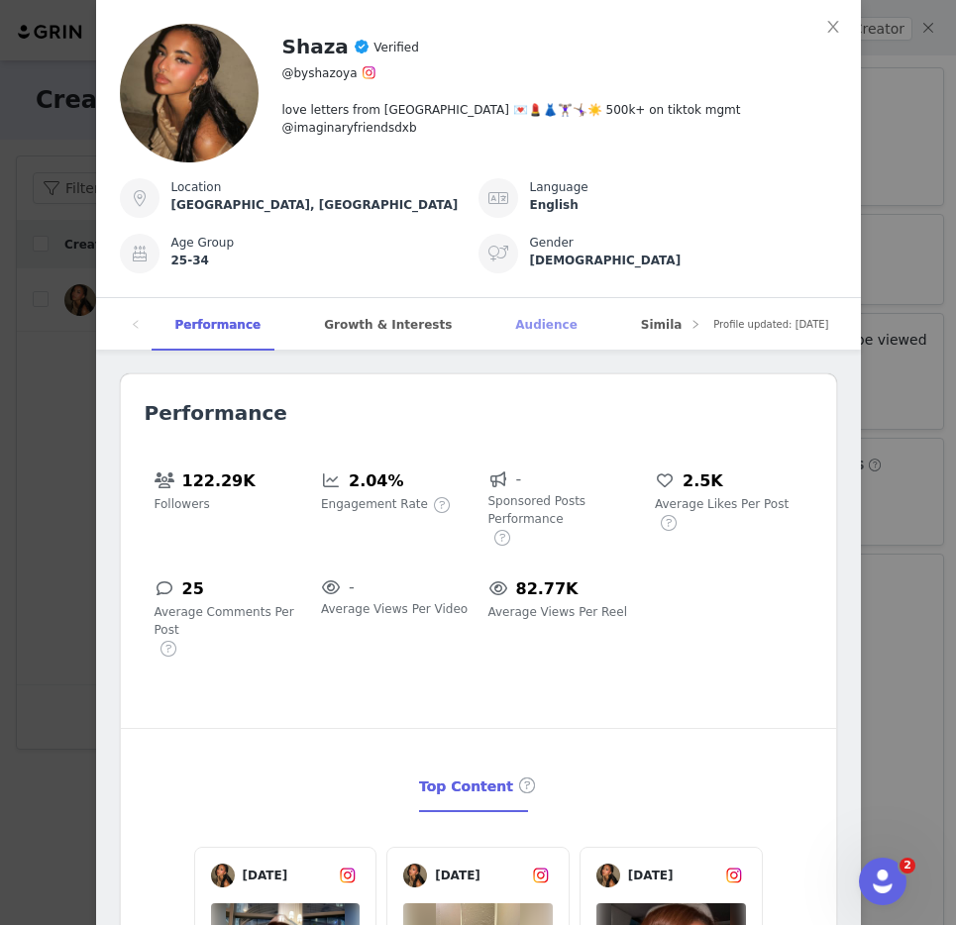
click at [520, 313] on div "Audience" at bounding box center [545, 325] width 109 height 54
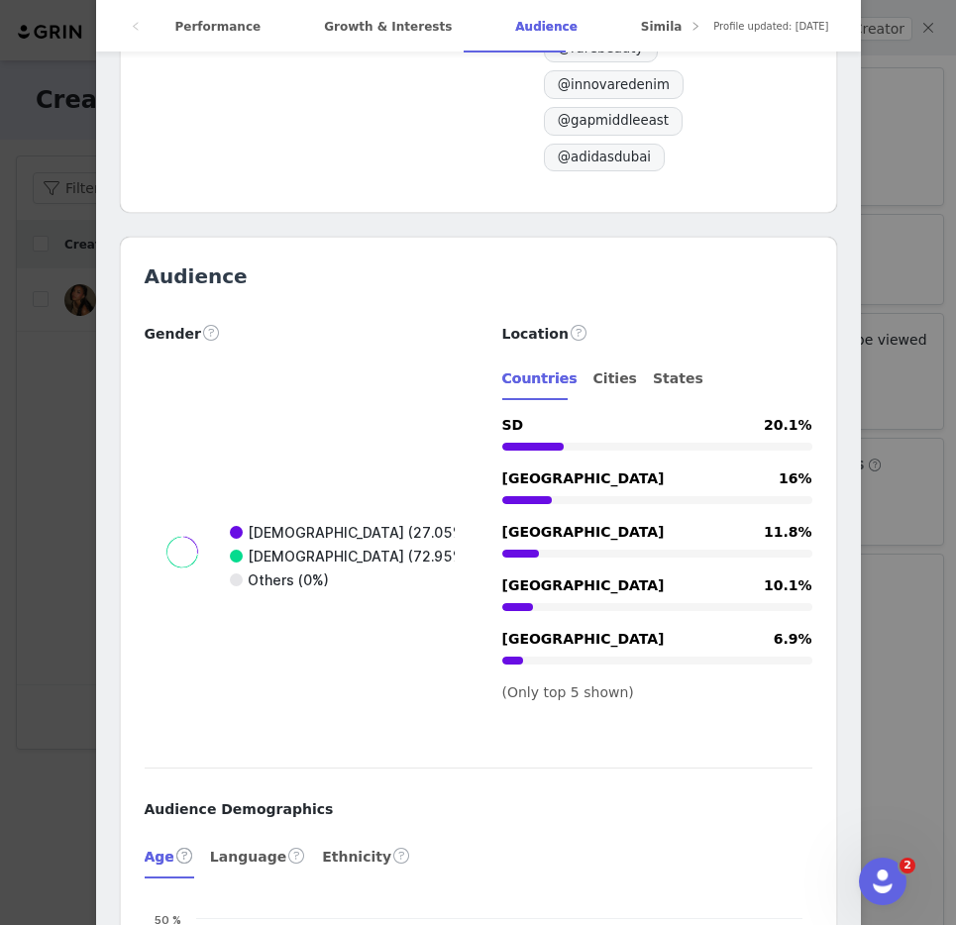
scroll to position [4207, 0]
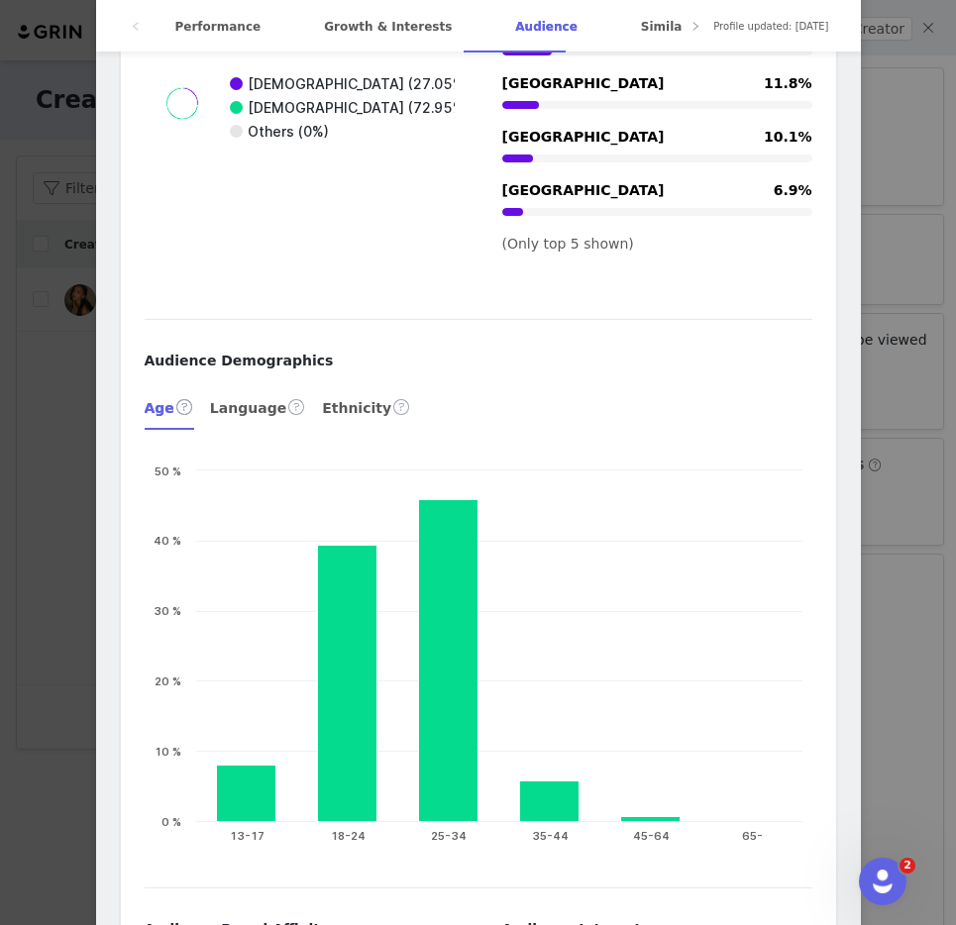
click at [914, 123] on div "Shaza Verified @byshazoya love letters from [GEOGRAPHIC_DATA] 💌💄👗🏋🏽‍♀️🤸🏽‍♀️☀️ 5…" at bounding box center [478, 462] width 956 height 925
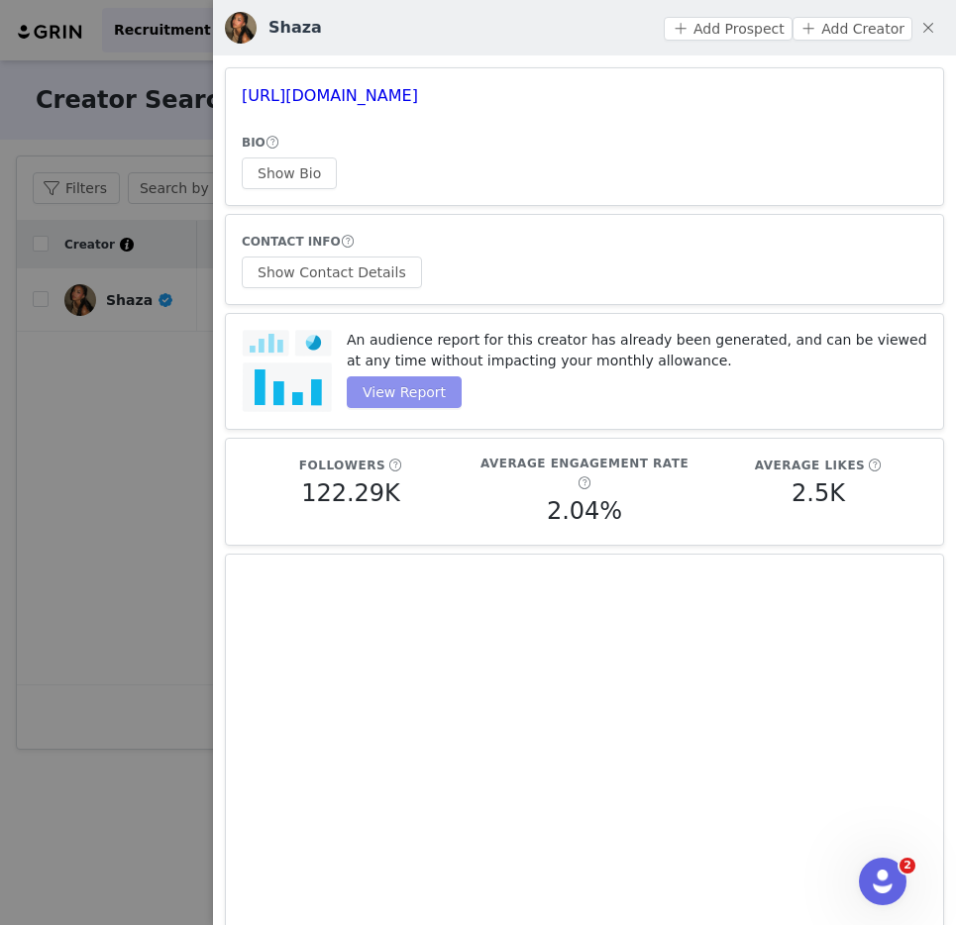
scroll to position [0, 0]
click at [102, 318] on div at bounding box center [478, 462] width 956 height 925
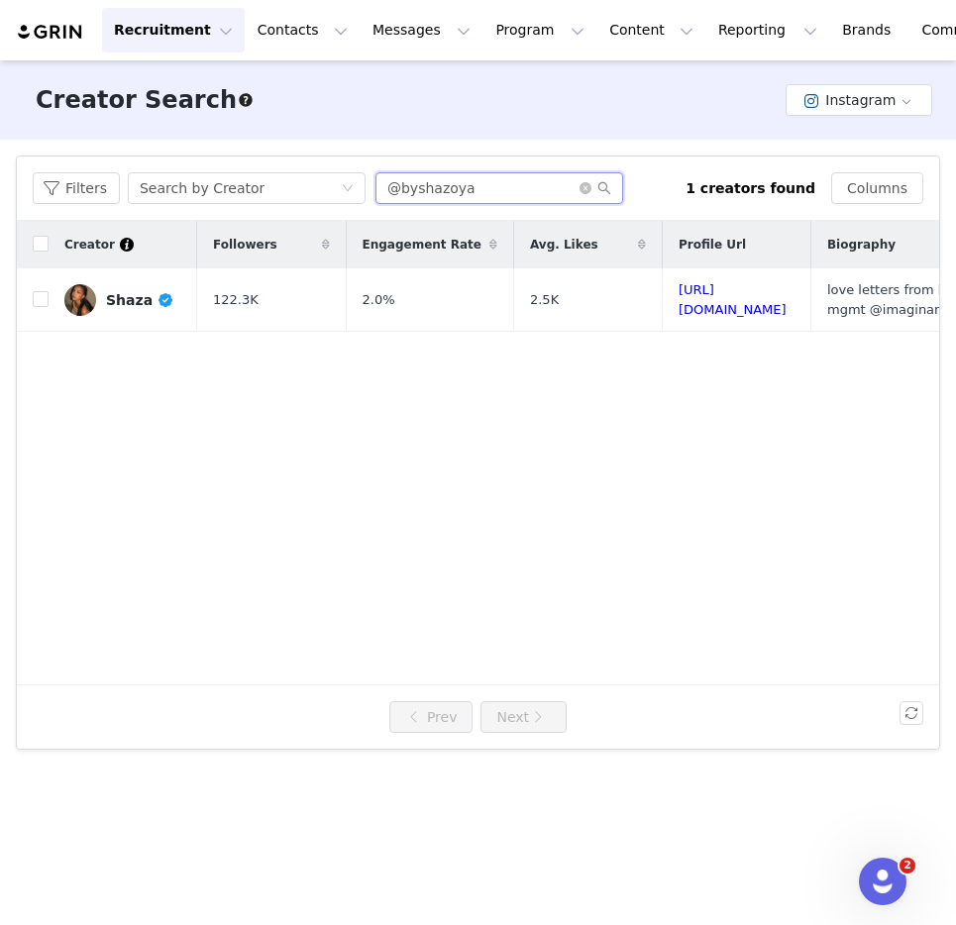
click at [406, 178] on input "@byshazoya" at bounding box center [500, 188] width 248 height 32
paste input "marwanonthemoon"
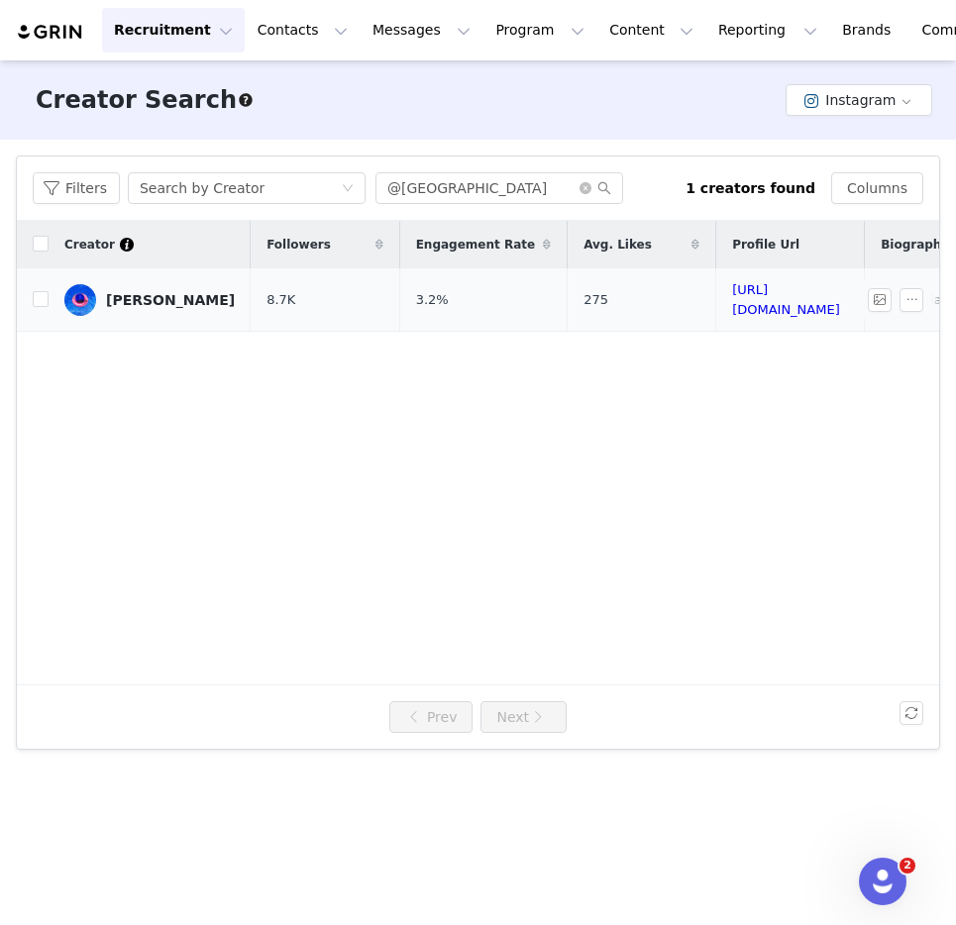
click at [164, 292] on div "[PERSON_NAME]" at bounding box center [170, 300] width 129 height 16
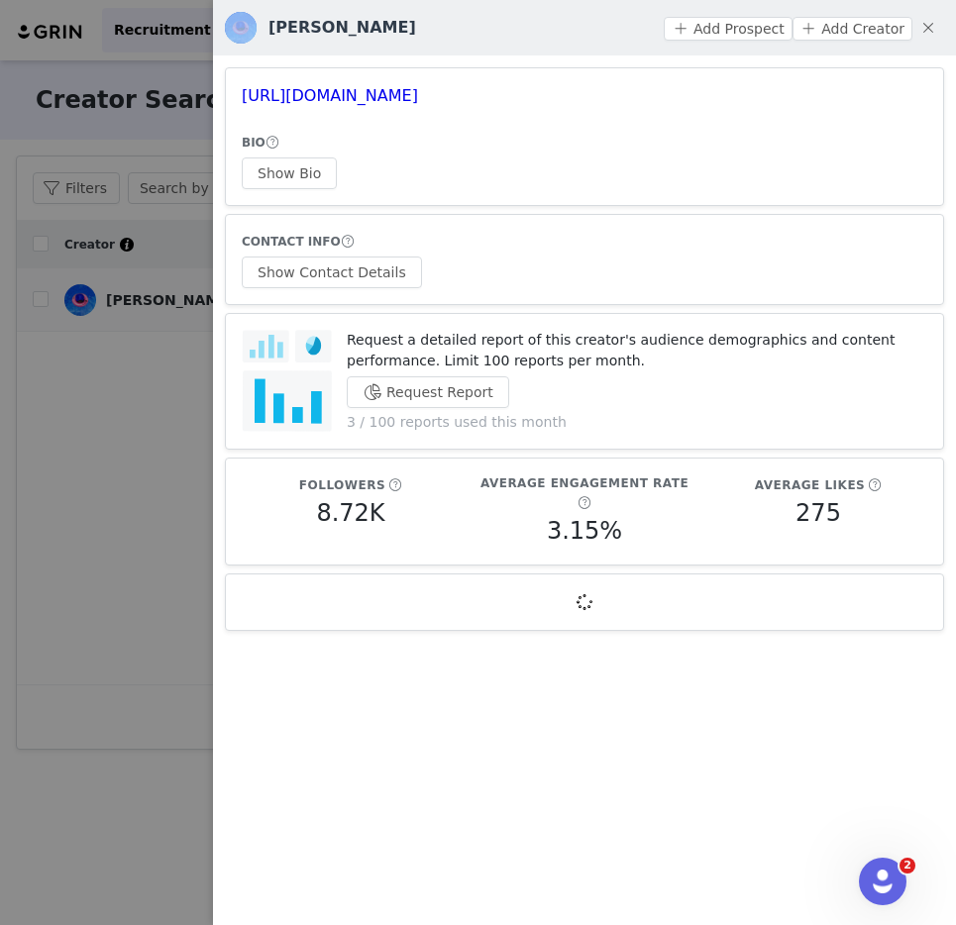
click at [164, 292] on div at bounding box center [478, 462] width 956 height 925
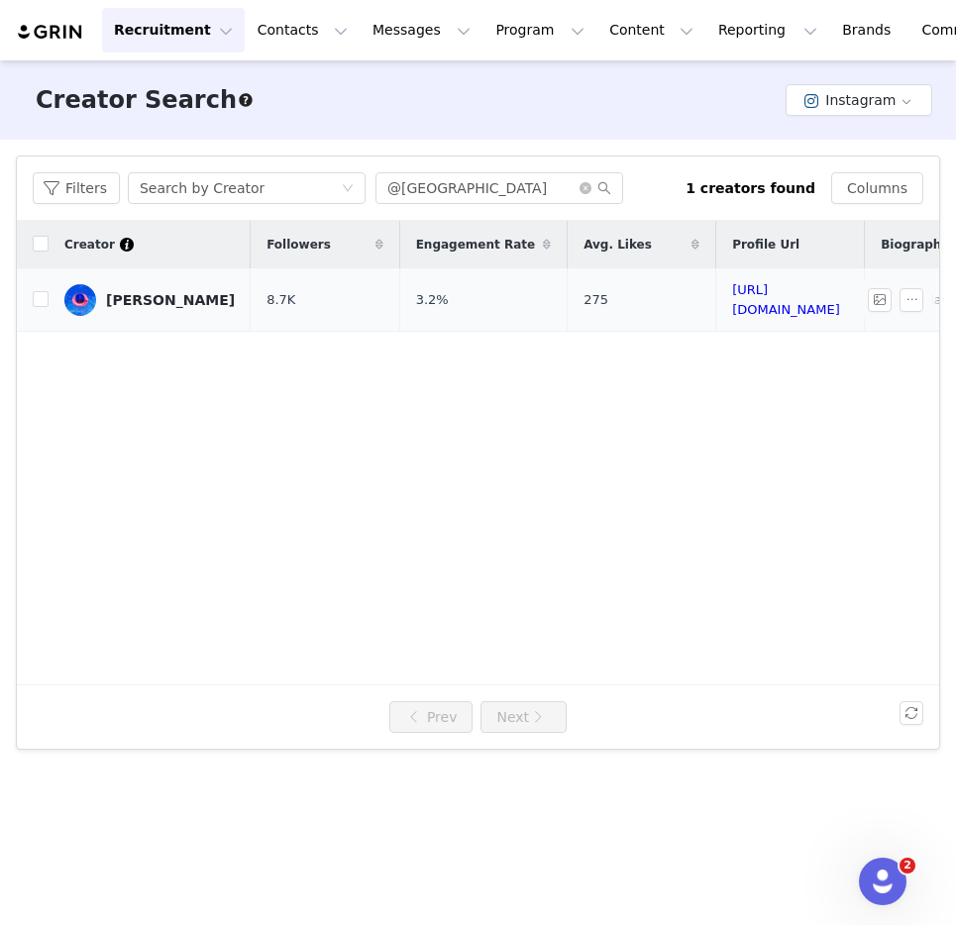
click at [164, 292] on div "[PERSON_NAME]" at bounding box center [170, 300] width 129 height 16
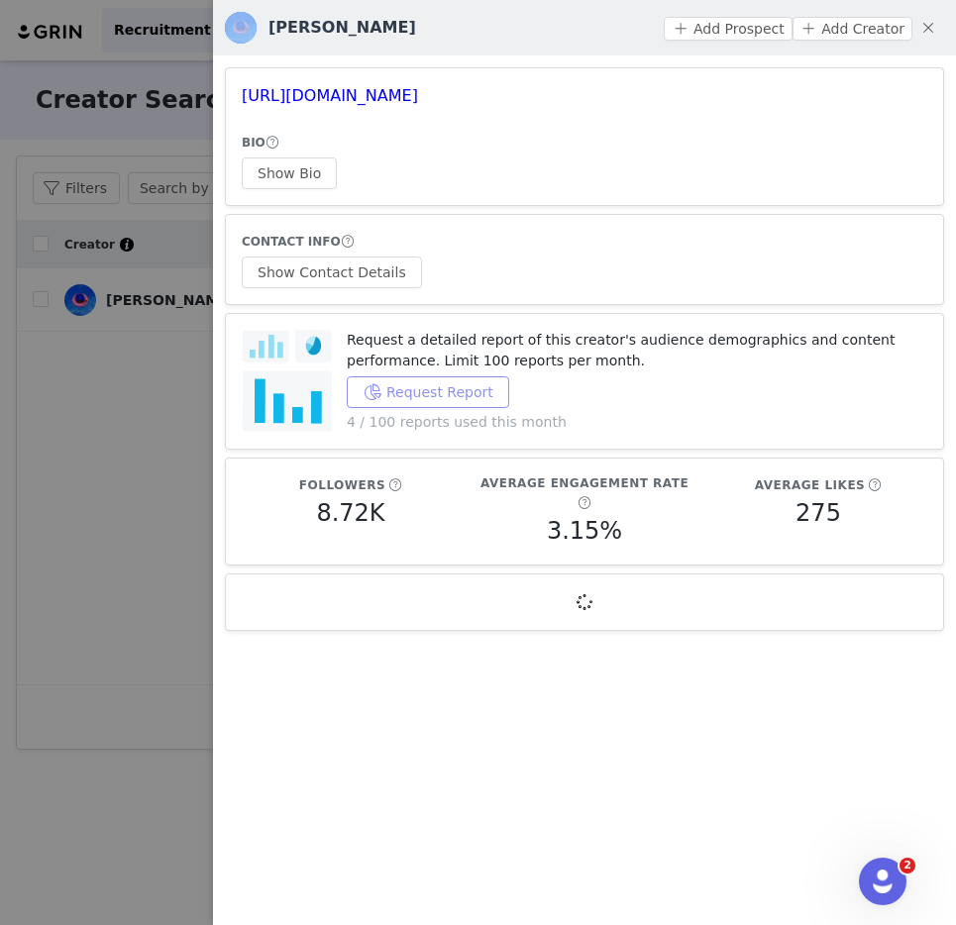
click at [450, 392] on button "Request Report" at bounding box center [428, 393] width 163 height 32
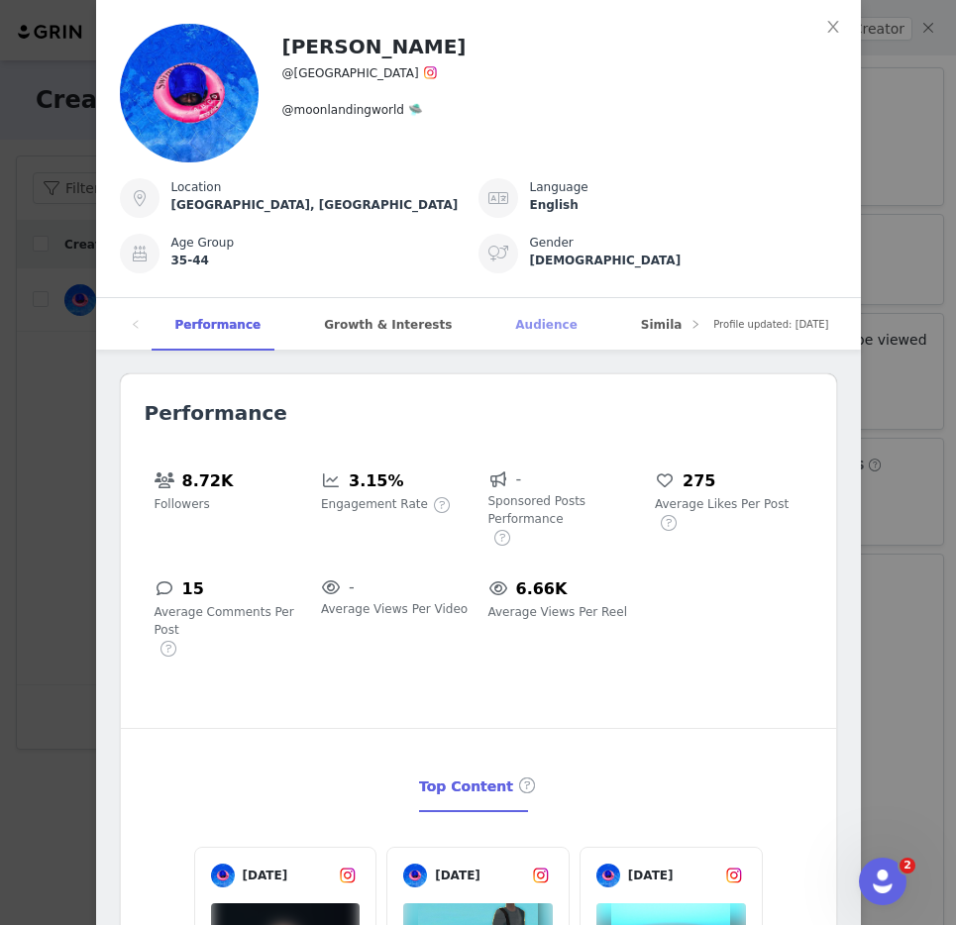
click at [526, 326] on div "Audience" at bounding box center [545, 325] width 109 height 54
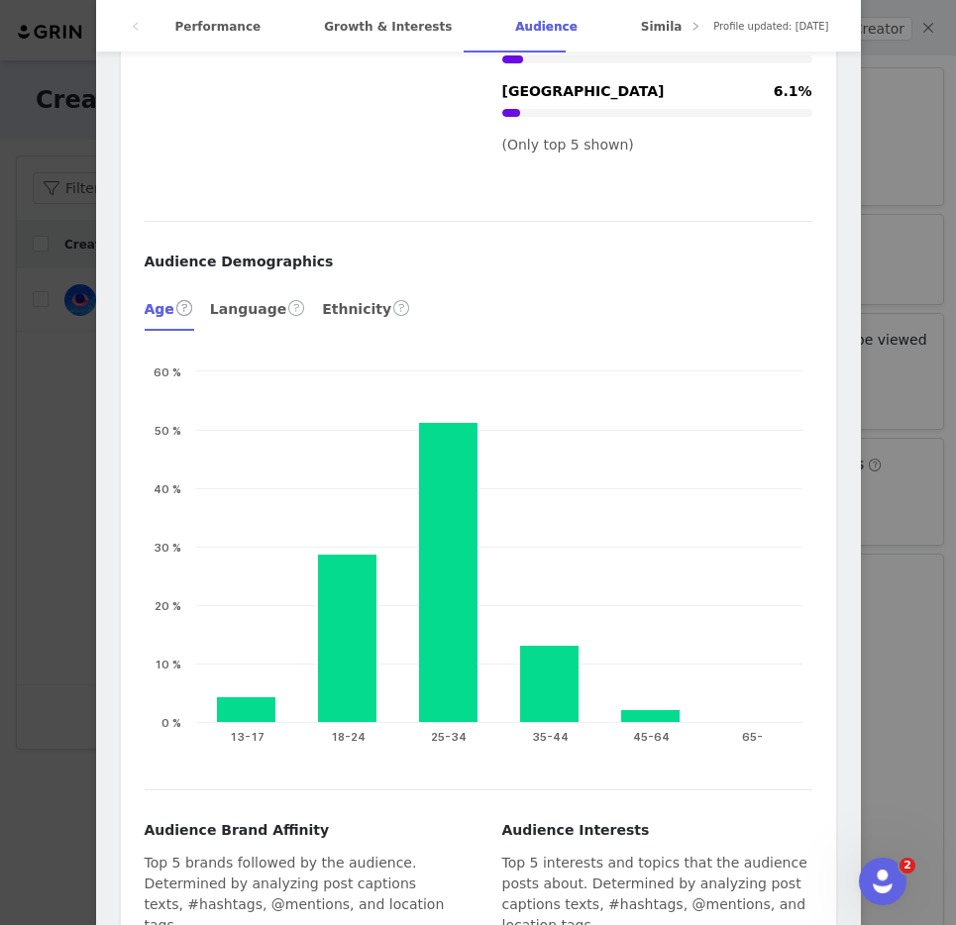
scroll to position [3473, 0]
click at [918, 277] on div "[PERSON_NAME] @marwanonthemoon @[GEOGRAPHIC_DATA] 🛸 Location [GEOGRAPHIC_DATA],…" at bounding box center [478, 462] width 956 height 925
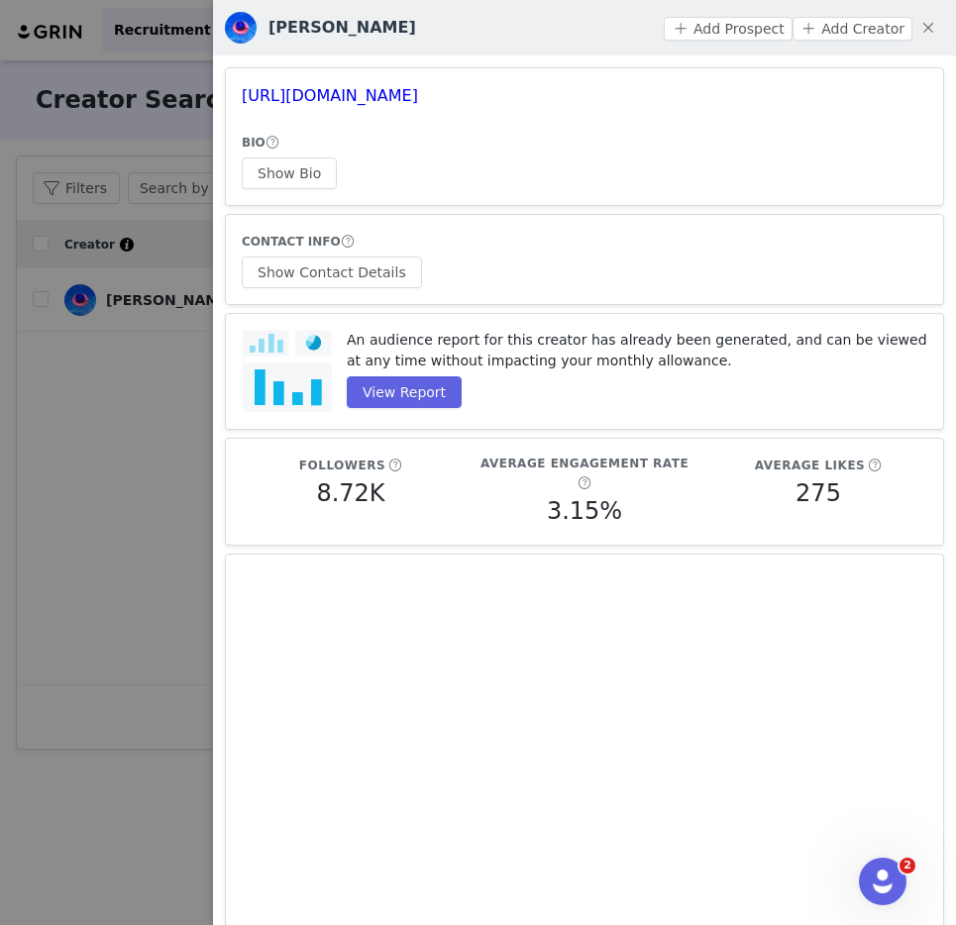
scroll to position [0, 0]
click at [137, 305] on div at bounding box center [478, 462] width 956 height 925
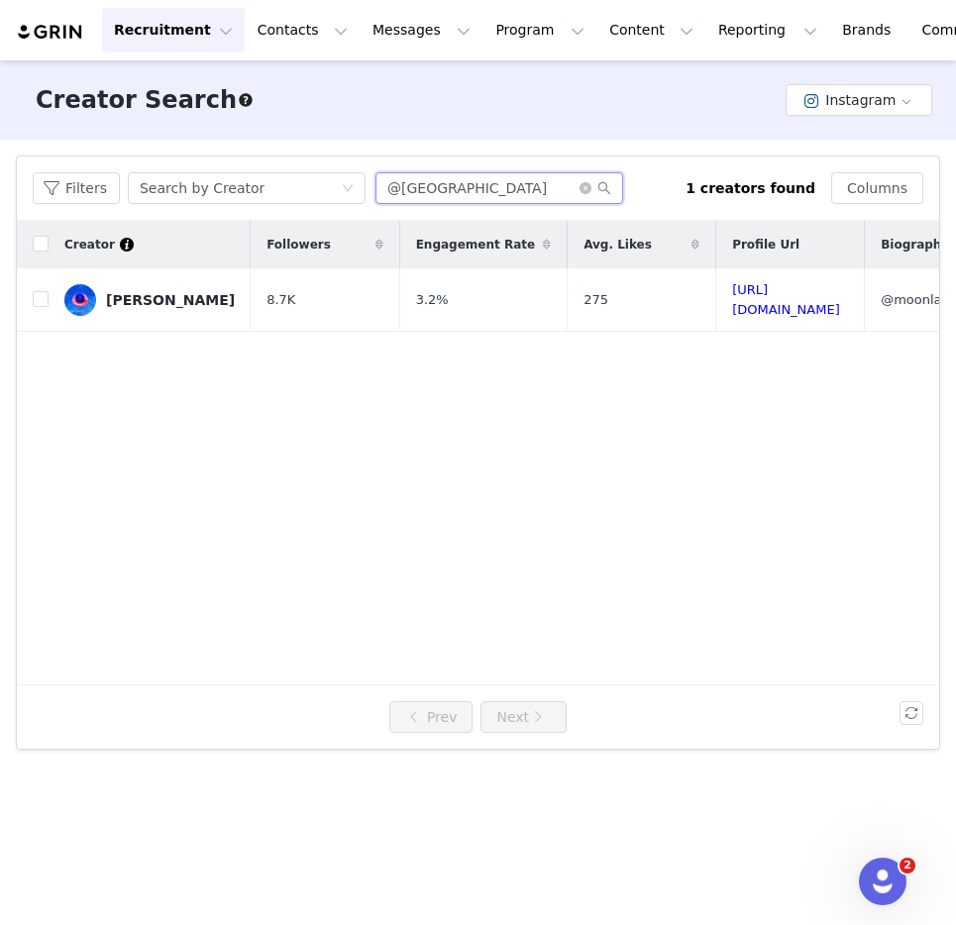
click at [517, 180] on input "@[GEOGRAPHIC_DATA]" at bounding box center [500, 188] width 248 height 32
paste input "ftmamhr"
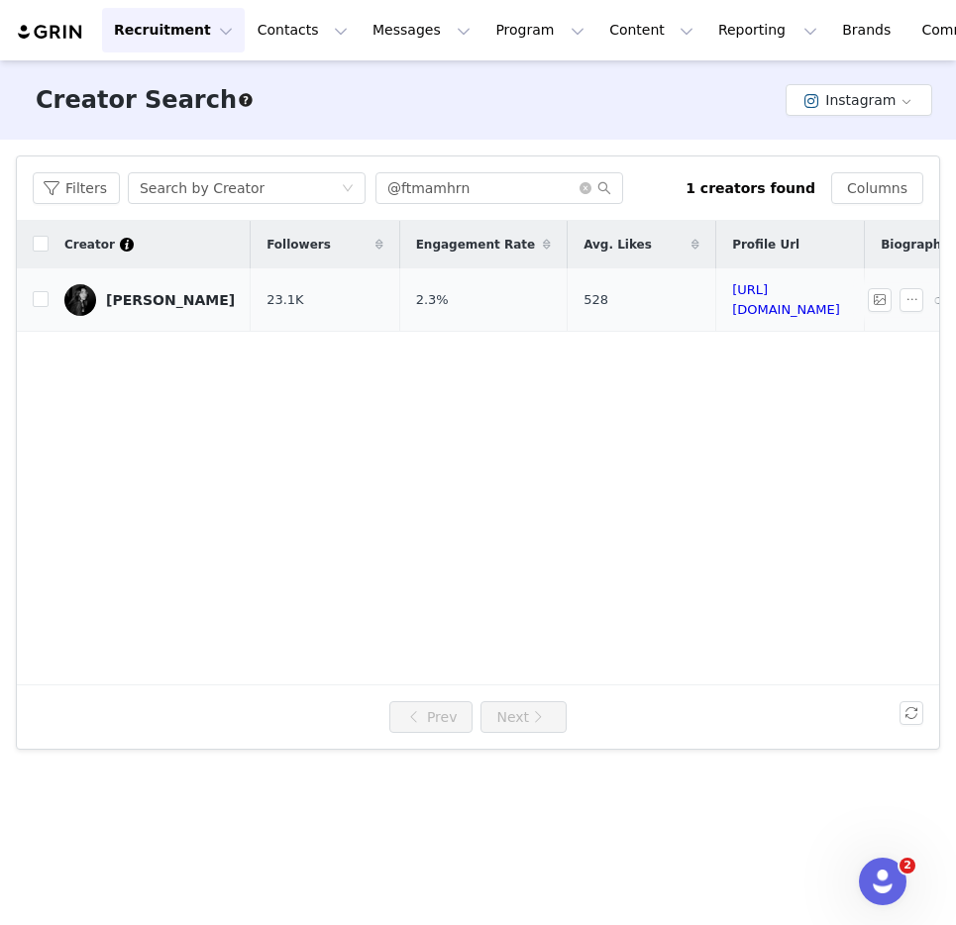
click at [128, 296] on div "[PERSON_NAME]" at bounding box center [170, 300] width 129 height 16
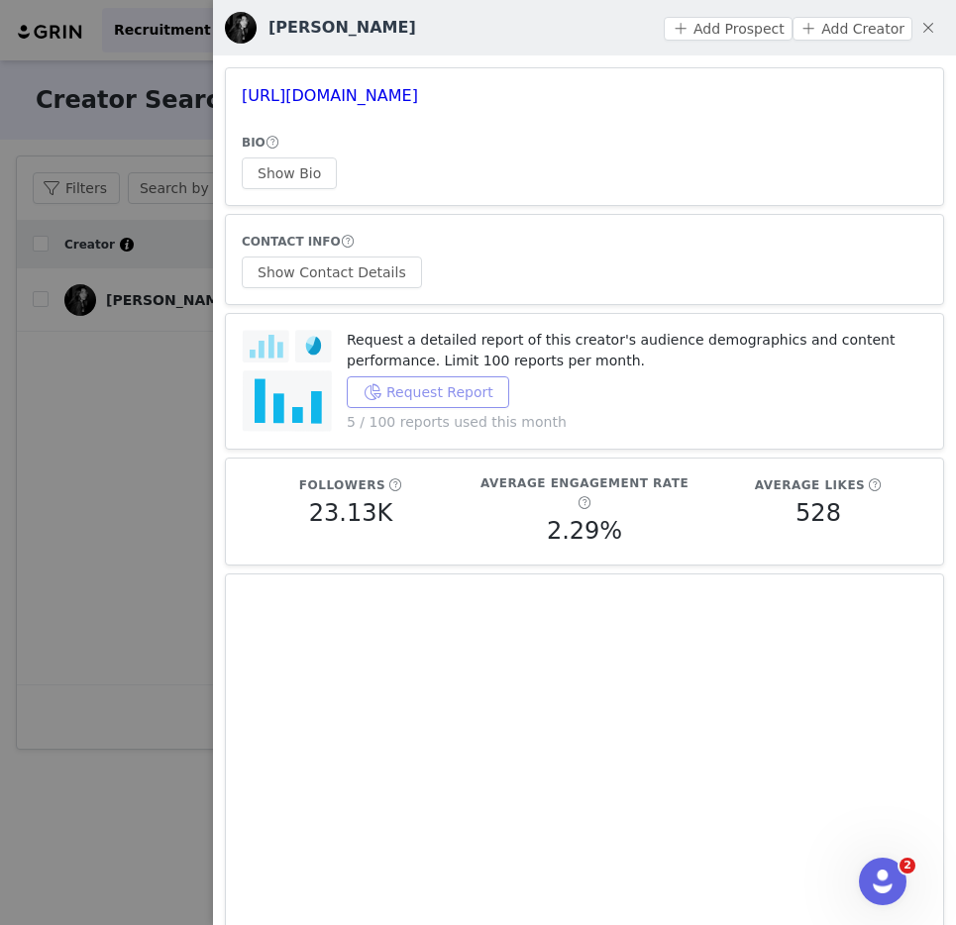
click at [390, 395] on button "Request Report" at bounding box center [428, 393] width 163 height 32
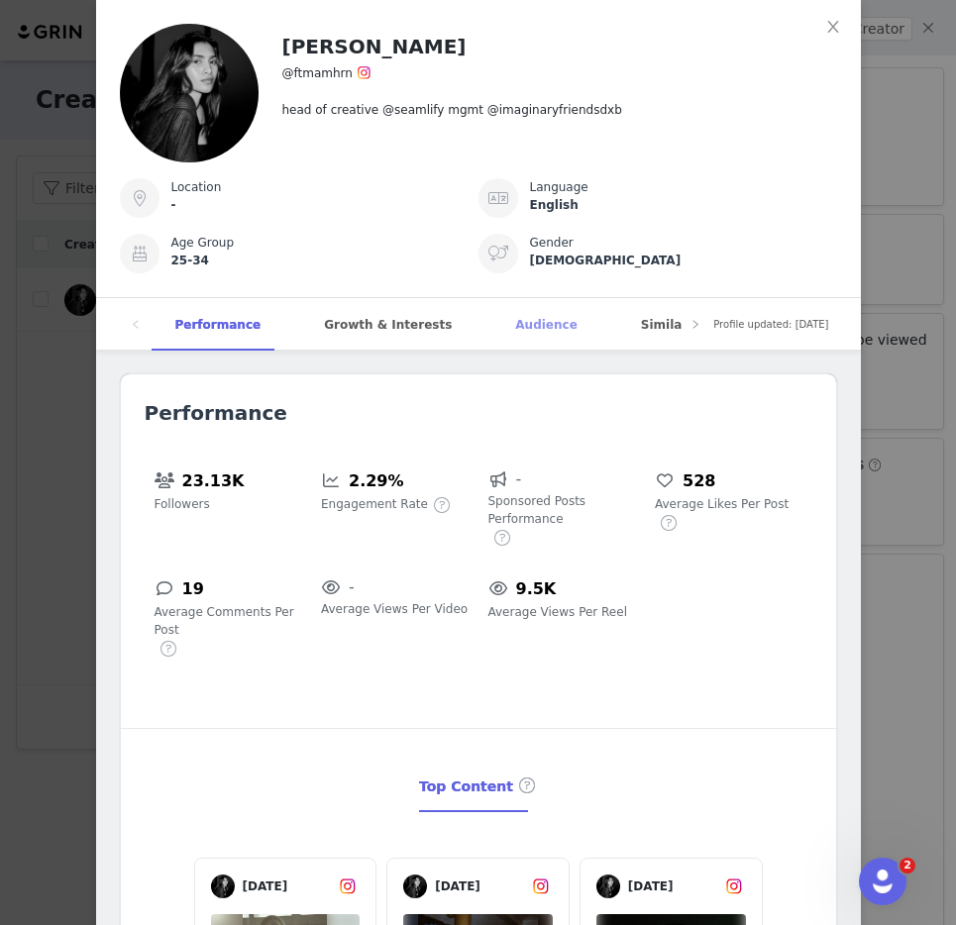
click at [510, 319] on div "Audience" at bounding box center [545, 325] width 109 height 54
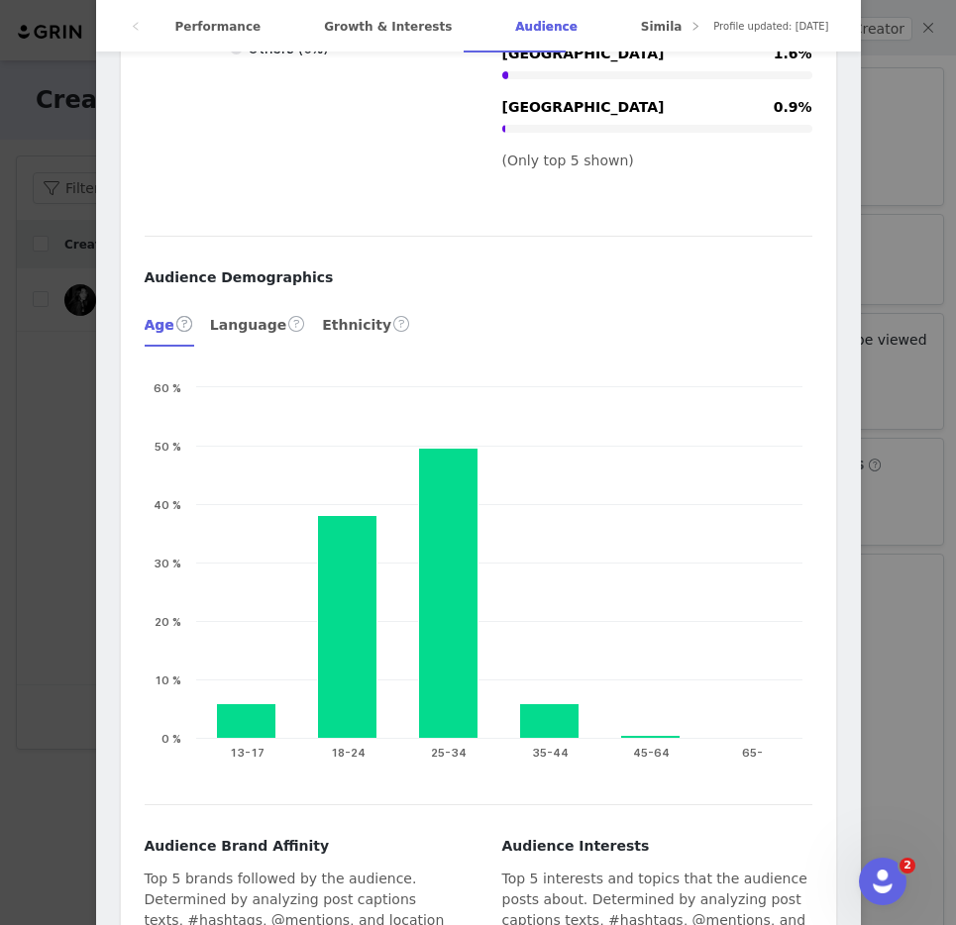
scroll to position [3965, 0]
click at [878, 373] on div "fathima mehreen @ftmamhrn head of creative @seamlify mgmt @imaginaryfriendsdxb …" at bounding box center [478, 462] width 956 height 925
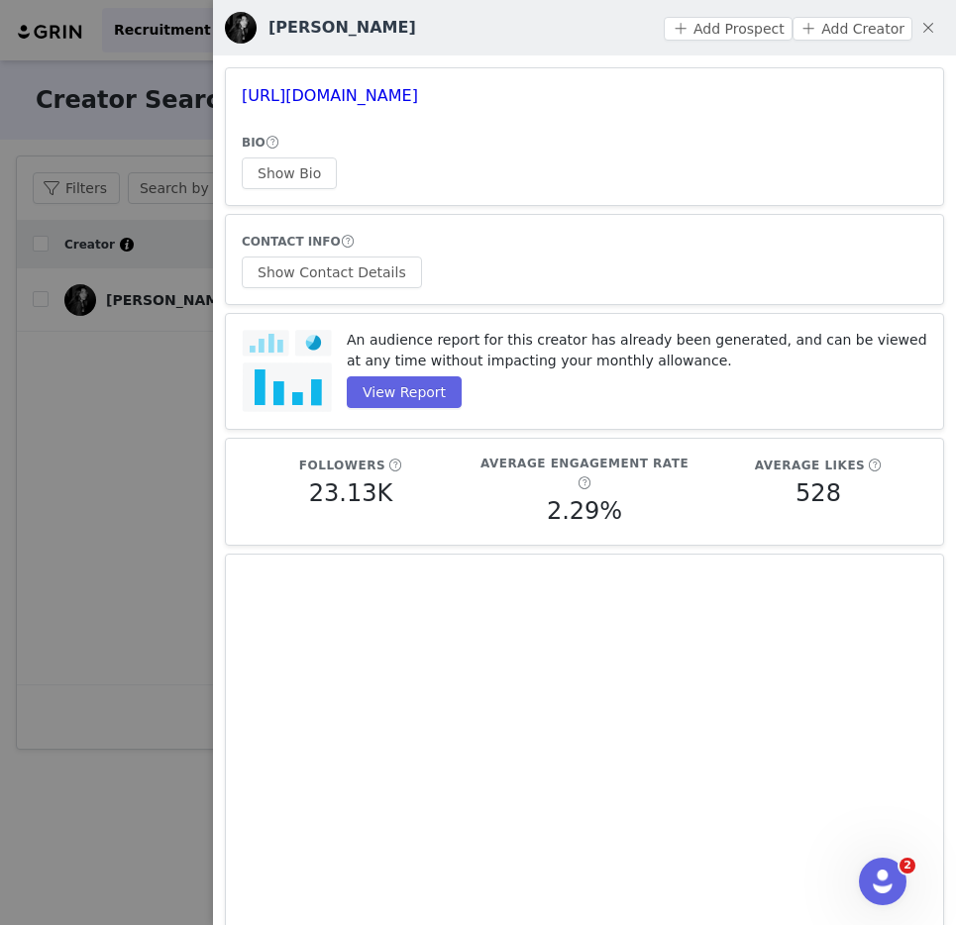
click at [205, 315] on div at bounding box center [478, 462] width 956 height 925
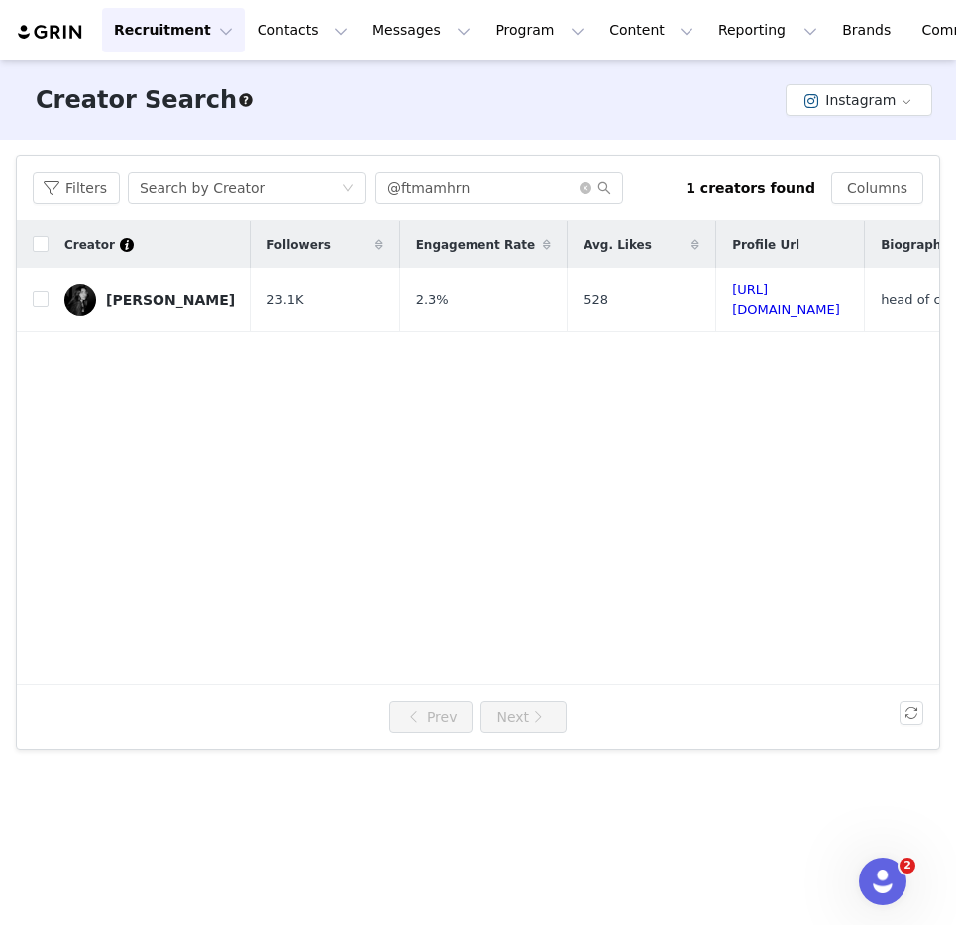
click at [490, 207] on div "Filters Search by Creator @ftmamhrn 1 creators found Columns" at bounding box center [478, 189] width 922 height 64
click at [490, 199] on input "@ftmamhrn" at bounding box center [500, 188] width 248 height 32
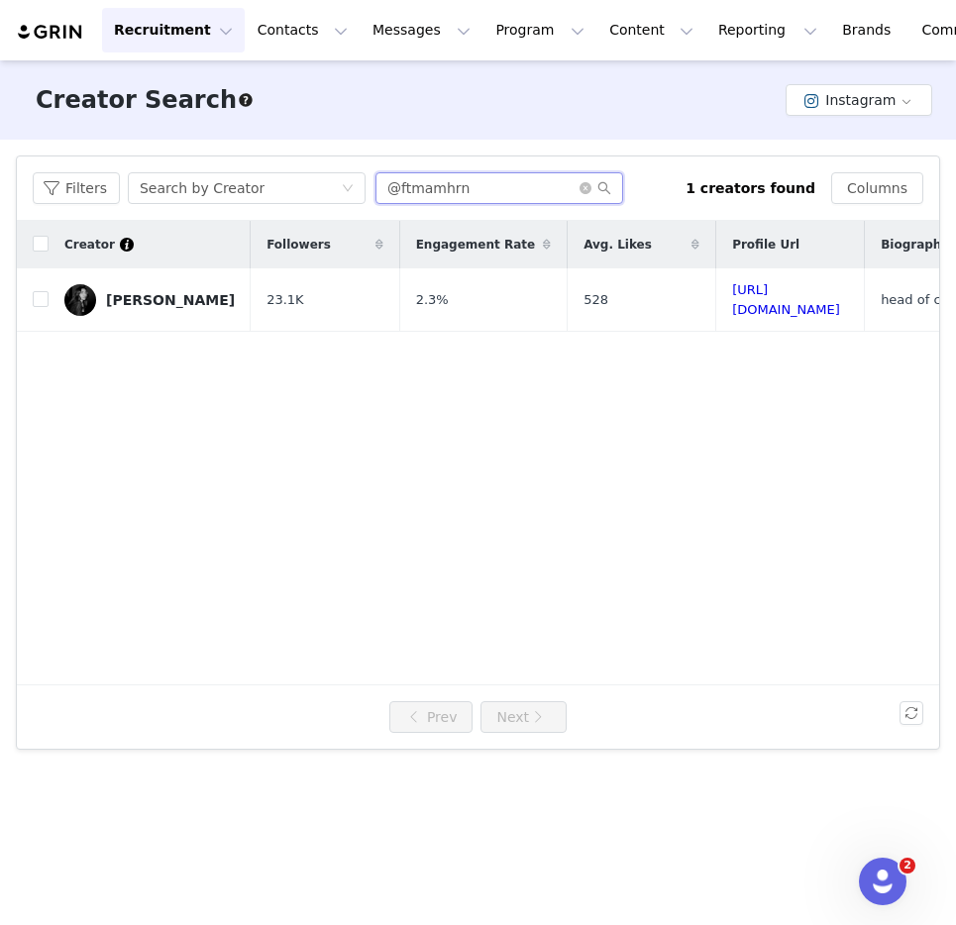
click at [490, 199] on input "@ftmamhrn" at bounding box center [500, 188] width 248 height 32
paste input "helenashahin"
click at [120, 299] on div "[PERSON_NAME]" at bounding box center [170, 300] width 129 height 16
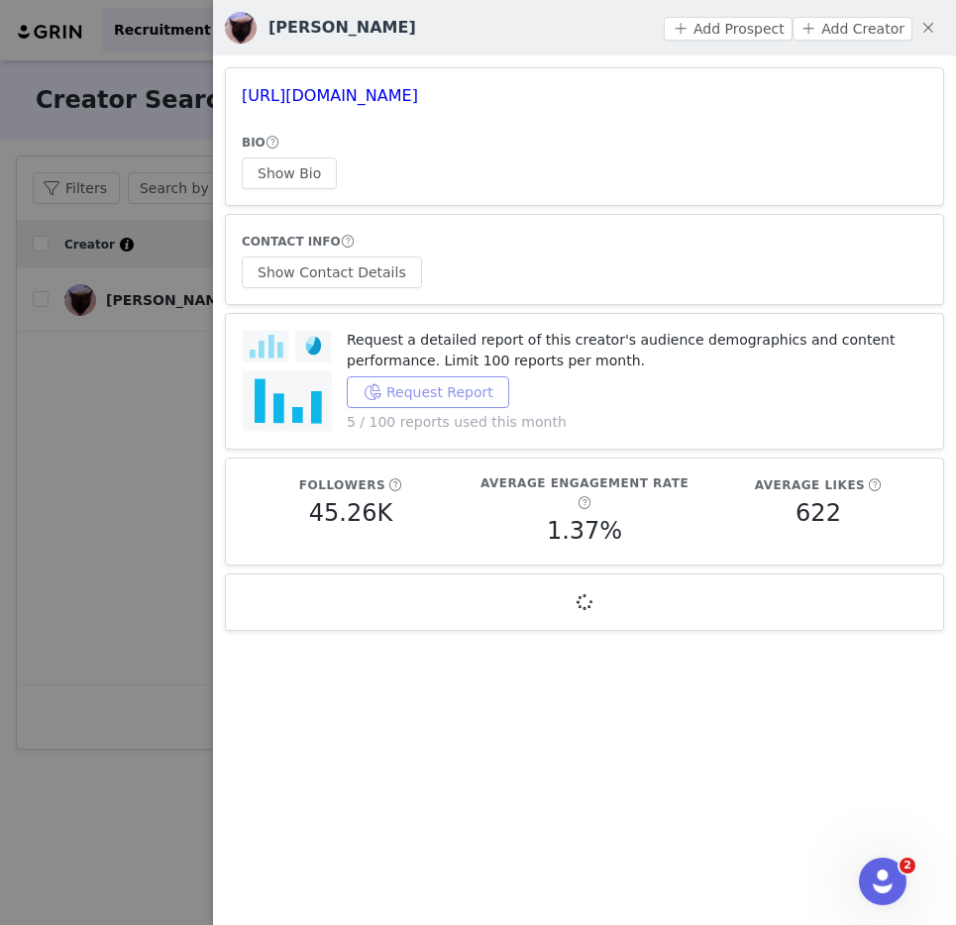
click at [389, 381] on button "Request Report" at bounding box center [428, 393] width 163 height 32
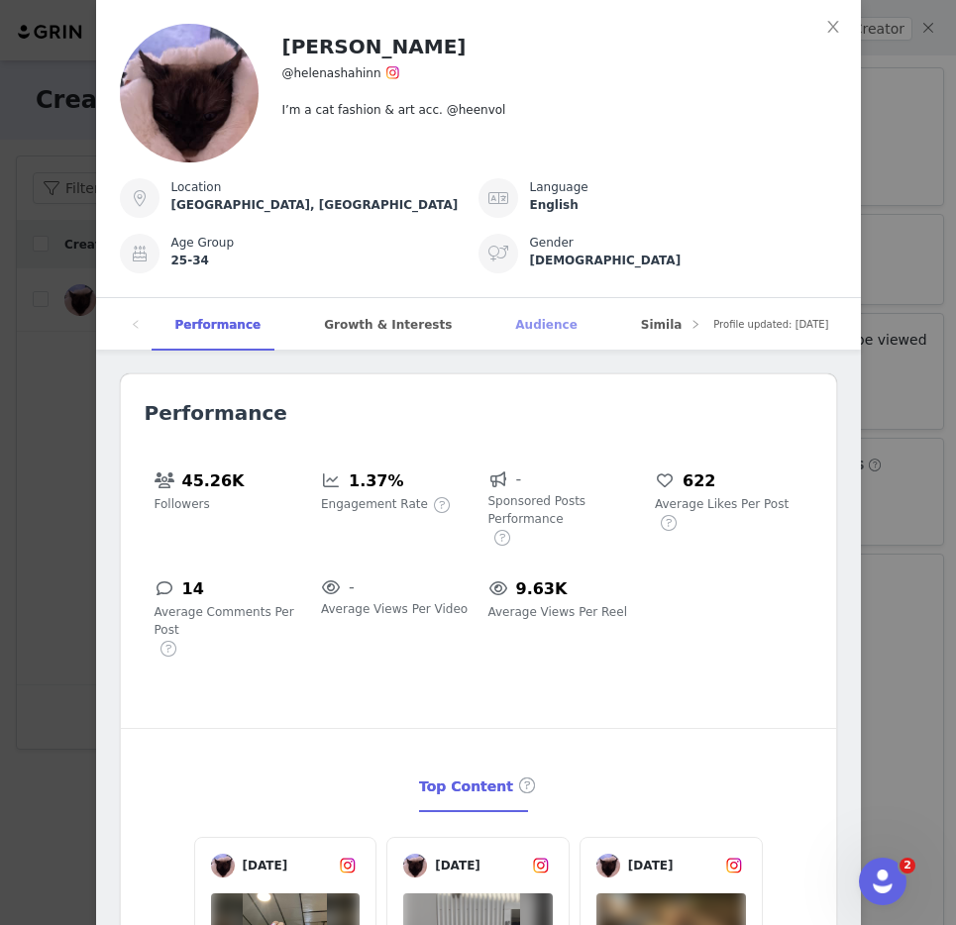
click at [518, 327] on div "Audience" at bounding box center [545, 325] width 109 height 54
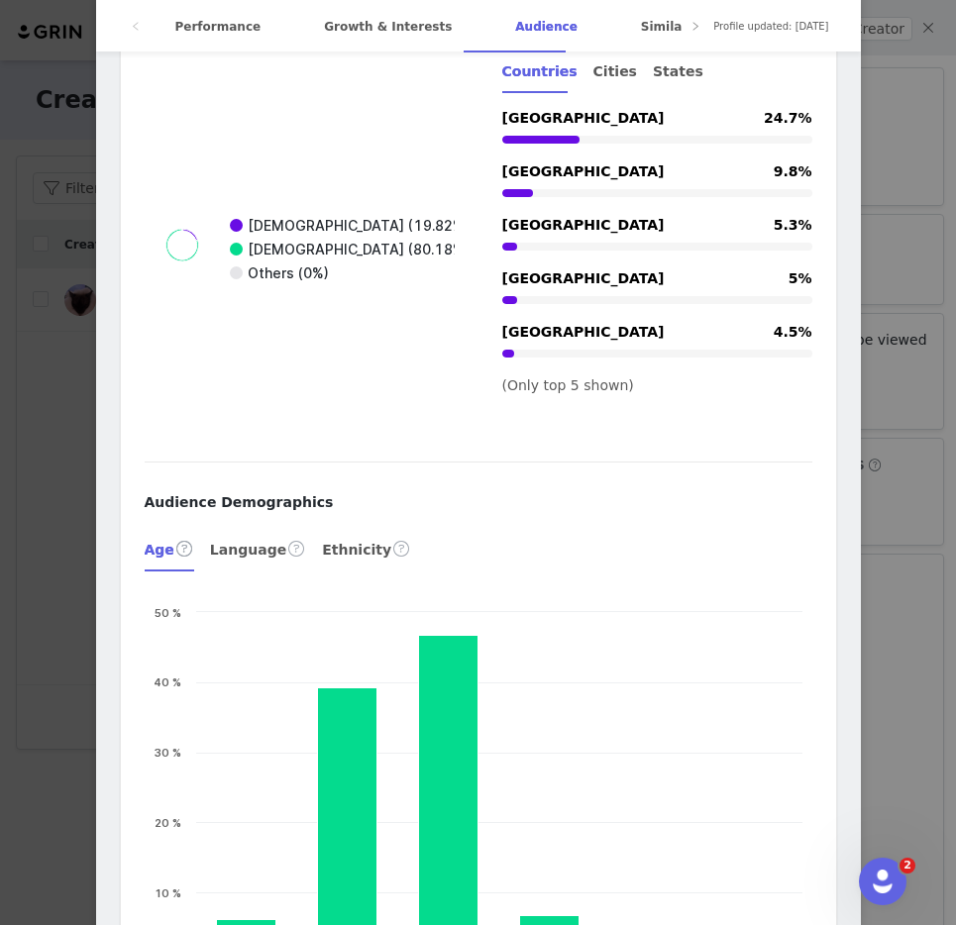
scroll to position [4402, 0]
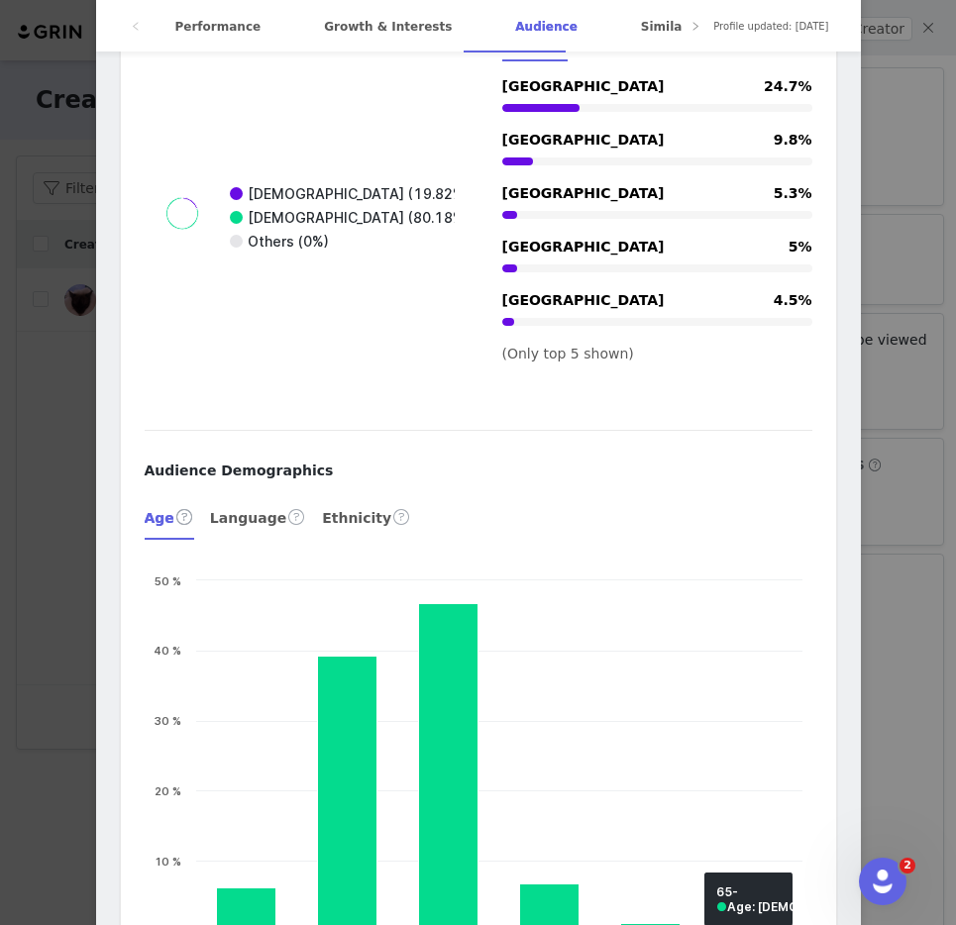
click at [879, 347] on div "[PERSON_NAME] @helenashahinn I’m a cat fashion & art acc. @heenvol Location [GE…" at bounding box center [478, 462] width 956 height 925
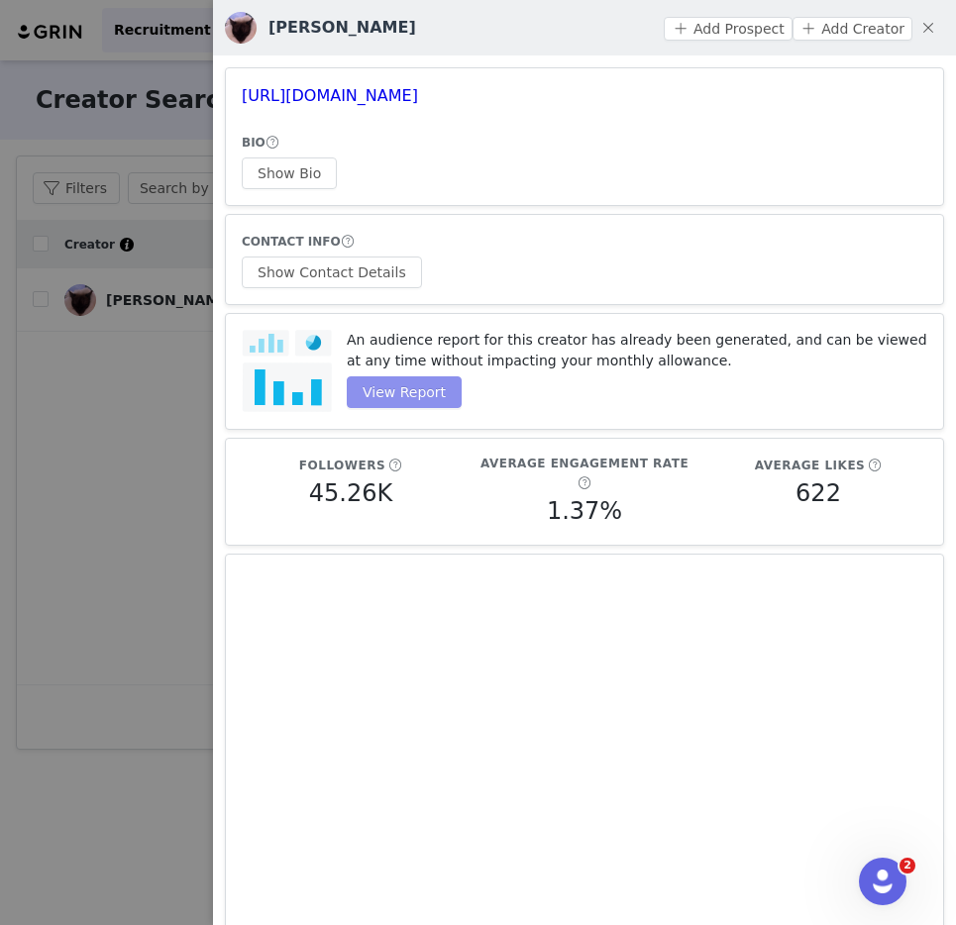
scroll to position [0, 0]
click at [75, 290] on div at bounding box center [478, 462] width 956 height 925
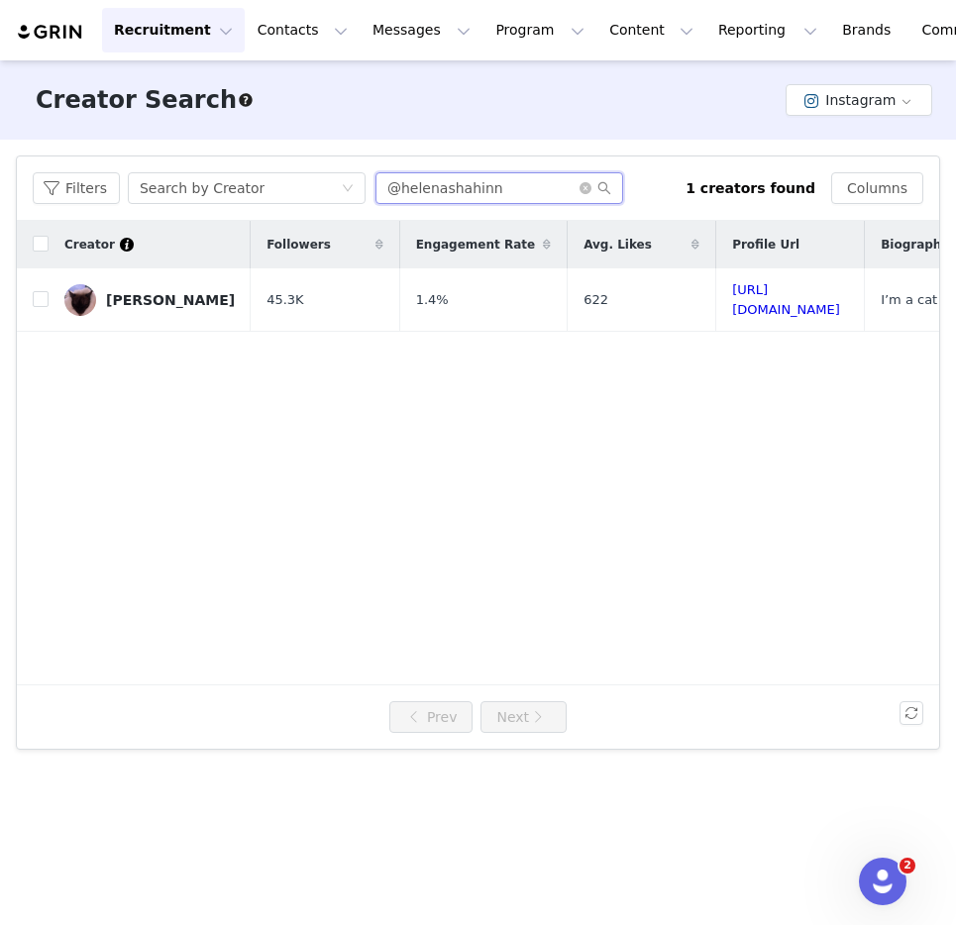
click at [464, 193] on input "@helenashahinn" at bounding box center [500, 188] width 248 height 32
paste input "sadgalhal"
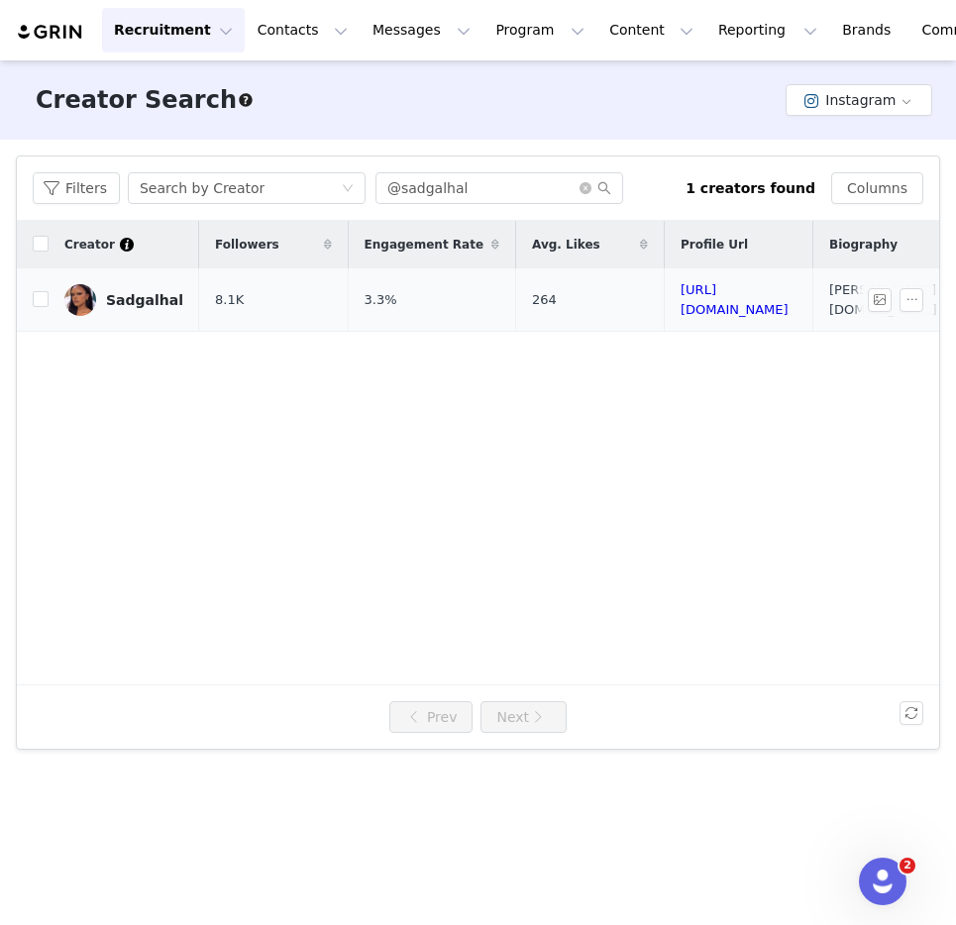
click at [144, 295] on div "Sadgalhal" at bounding box center [144, 300] width 77 height 16
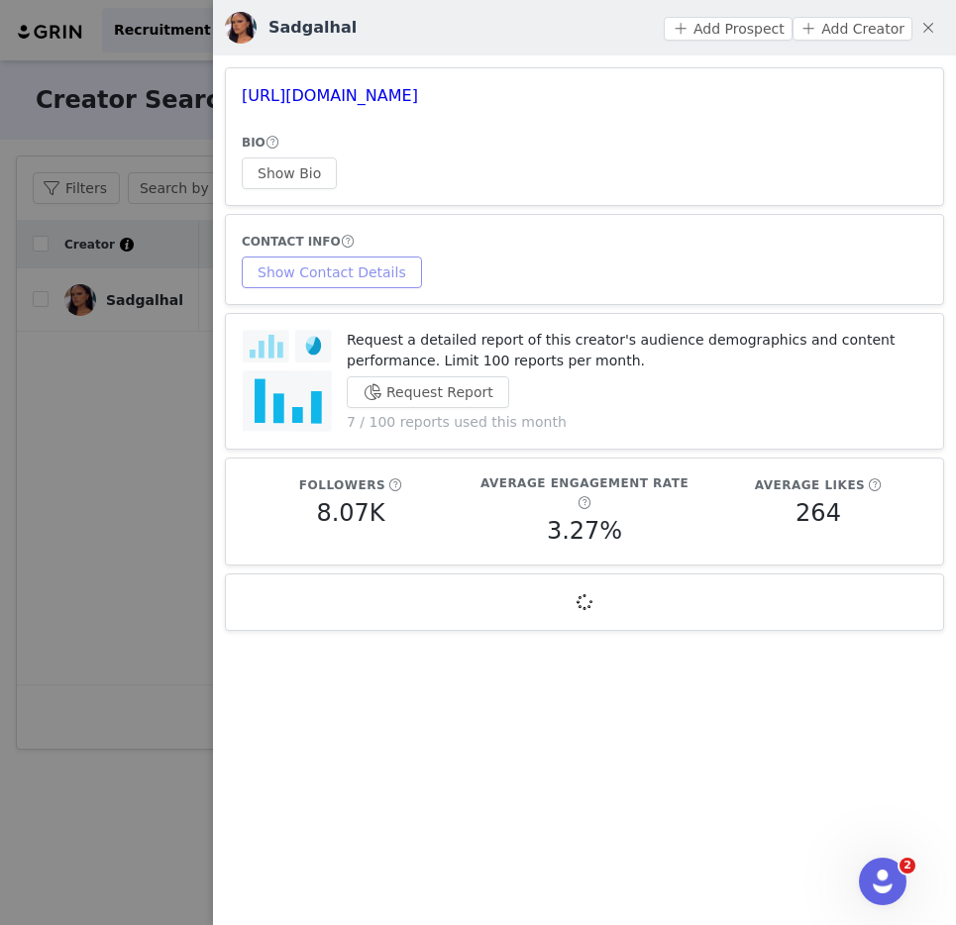
click at [323, 267] on button "Show Contact Details" at bounding box center [332, 273] width 180 height 32
click at [439, 392] on button "Request Report" at bounding box center [428, 393] width 163 height 32
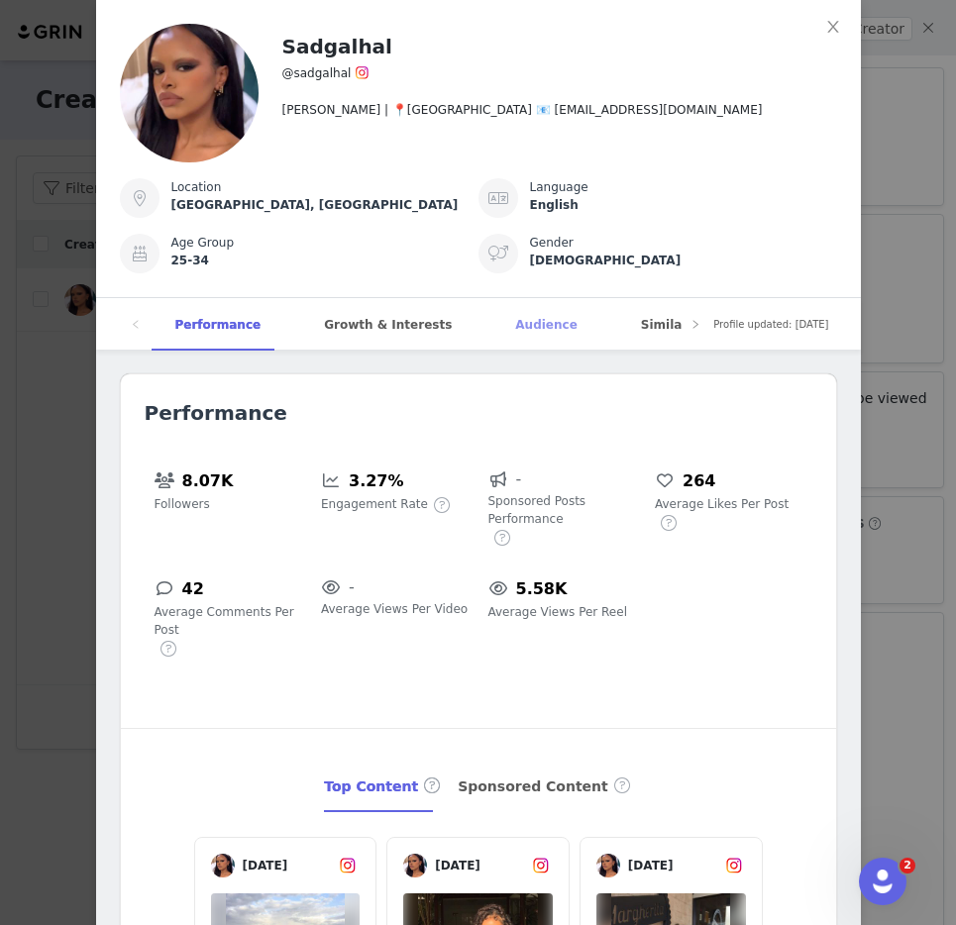
click at [511, 336] on div "Audience" at bounding box center [545, 325] width 109 height 54
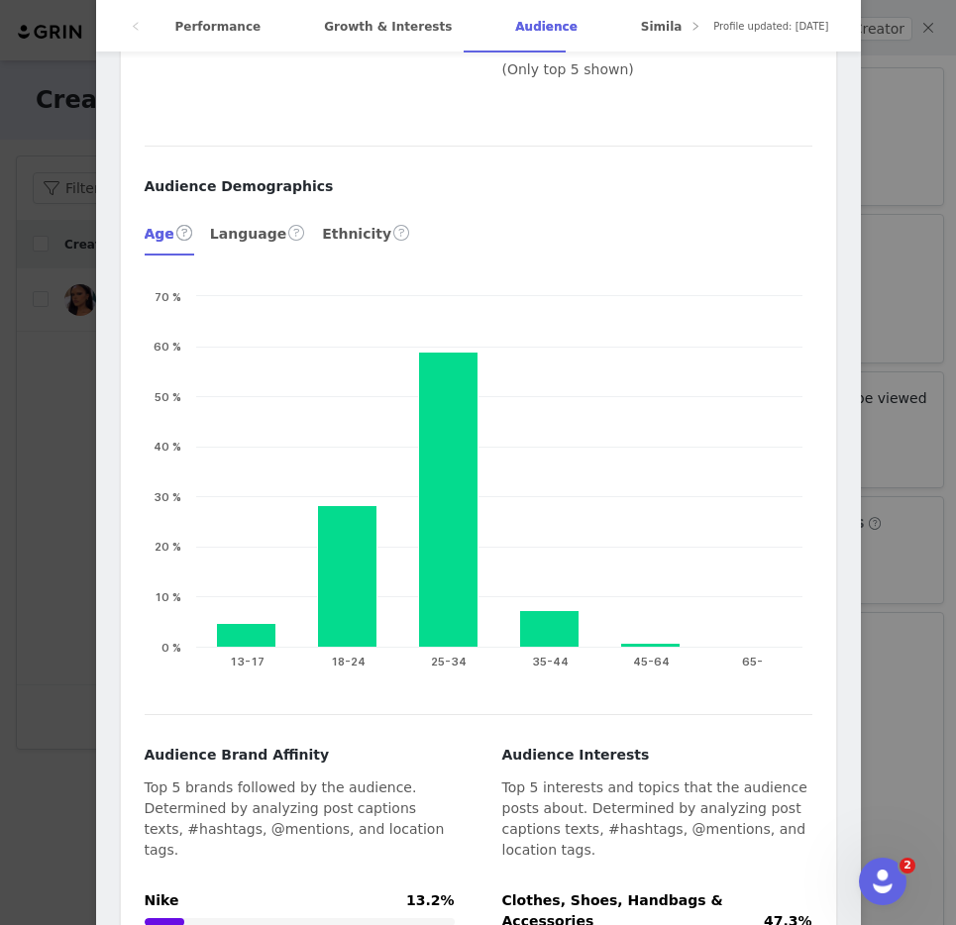
scroll to position [3647, 0]
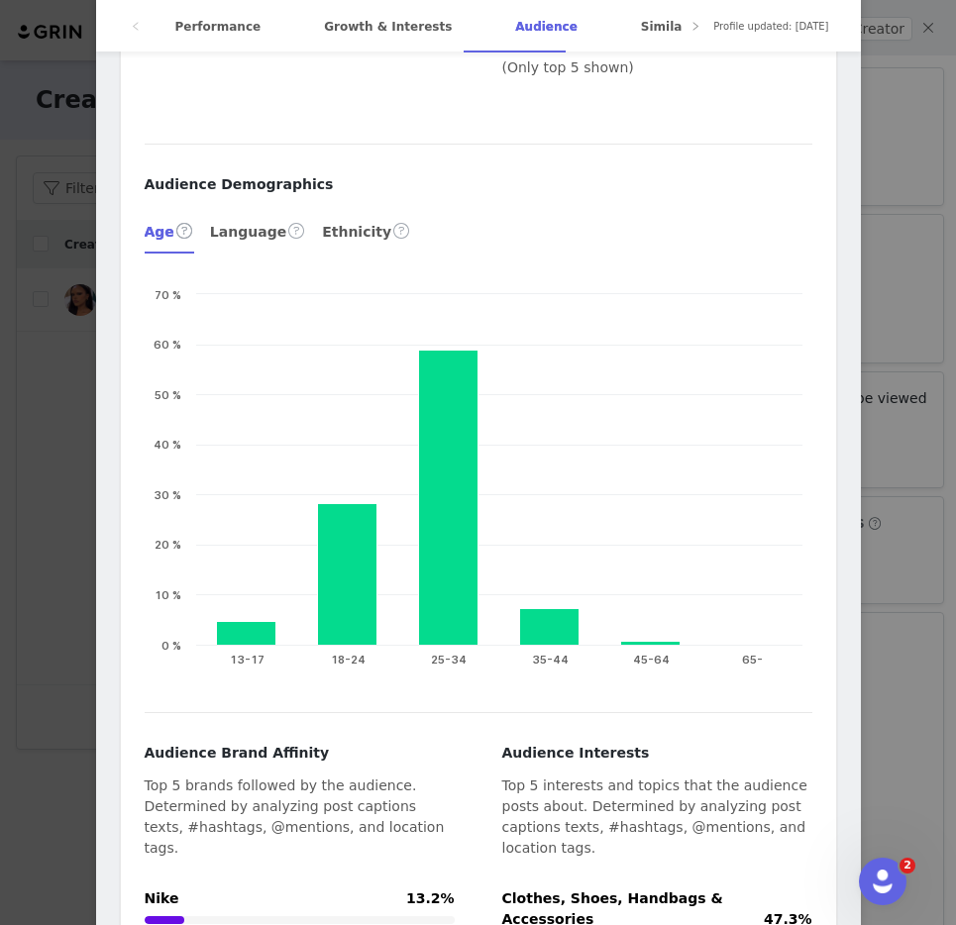
click at [921, 189] on div "Sadgalhal @sadgalhal [PERSON_NAME] | 📍[GEOGRAPHIC_DATA] 📧 [EMAIL_ADDRESS][DOMAI…" at bounding box center [478, 462] width 956 height 925
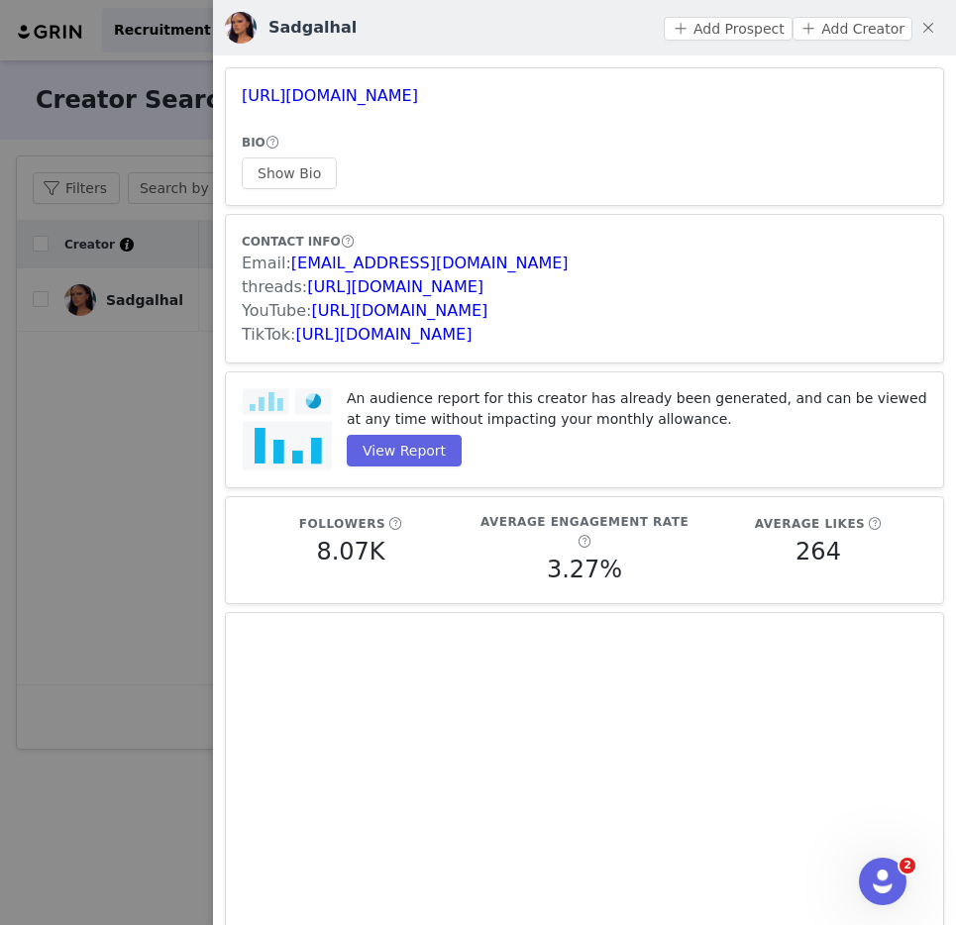
click at [125, 296] on div at bounding box center [478, 462] width 956 height 925
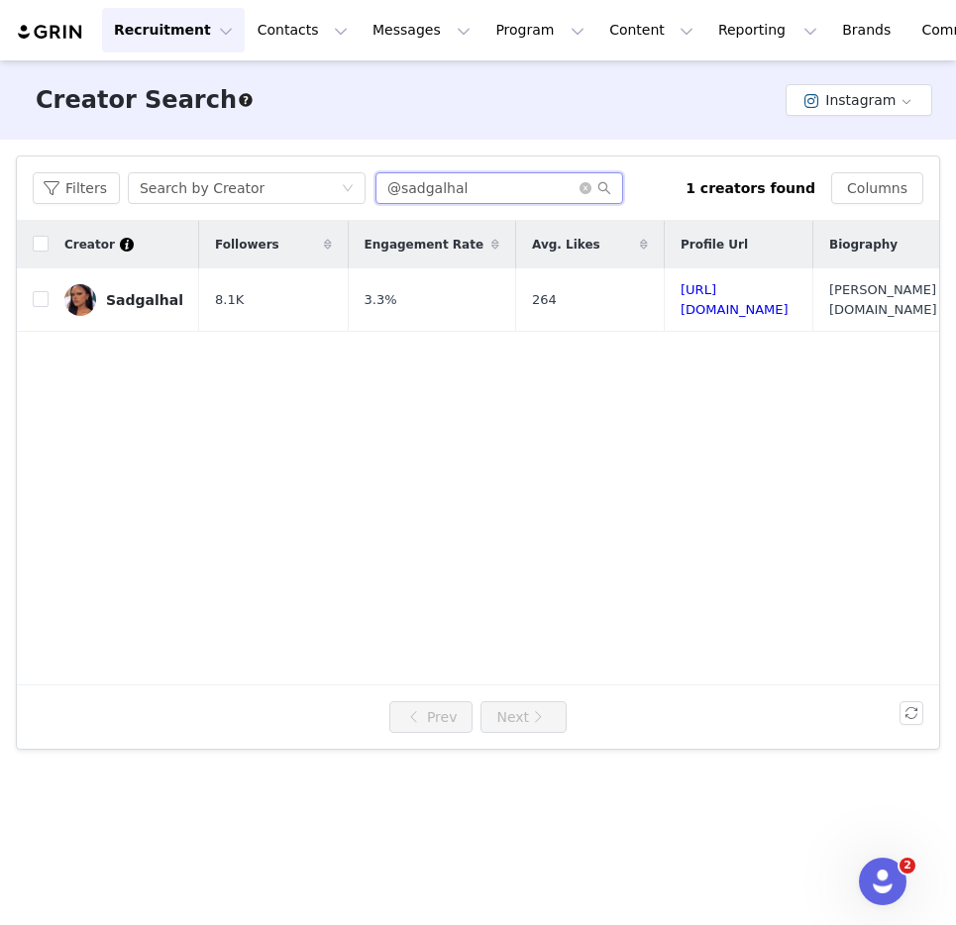
click at [392, 194] on input "@sadgalhal" at bounding box center [500, 188] width 248 height 32
paste input "adilelaouad"
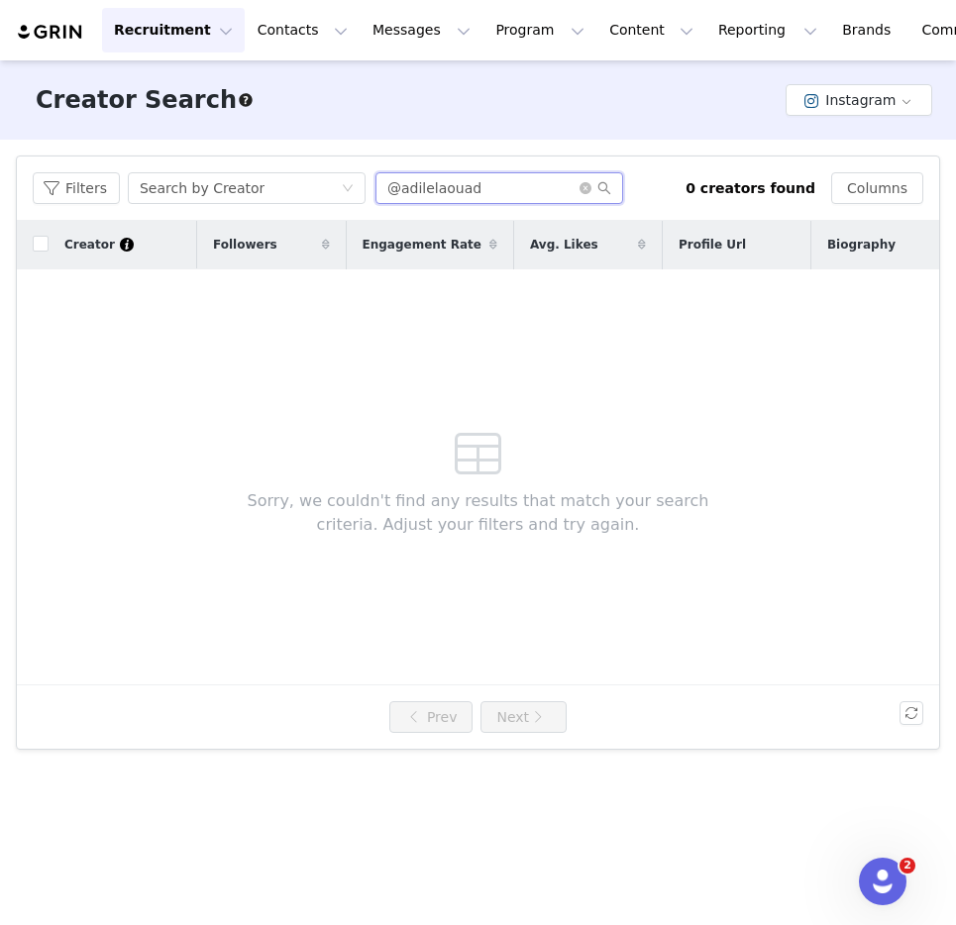
click at [473, 189] on input "@adilelaouad" at bounding box center [500, 188] width 248 height 32
paste input "r4wlight"
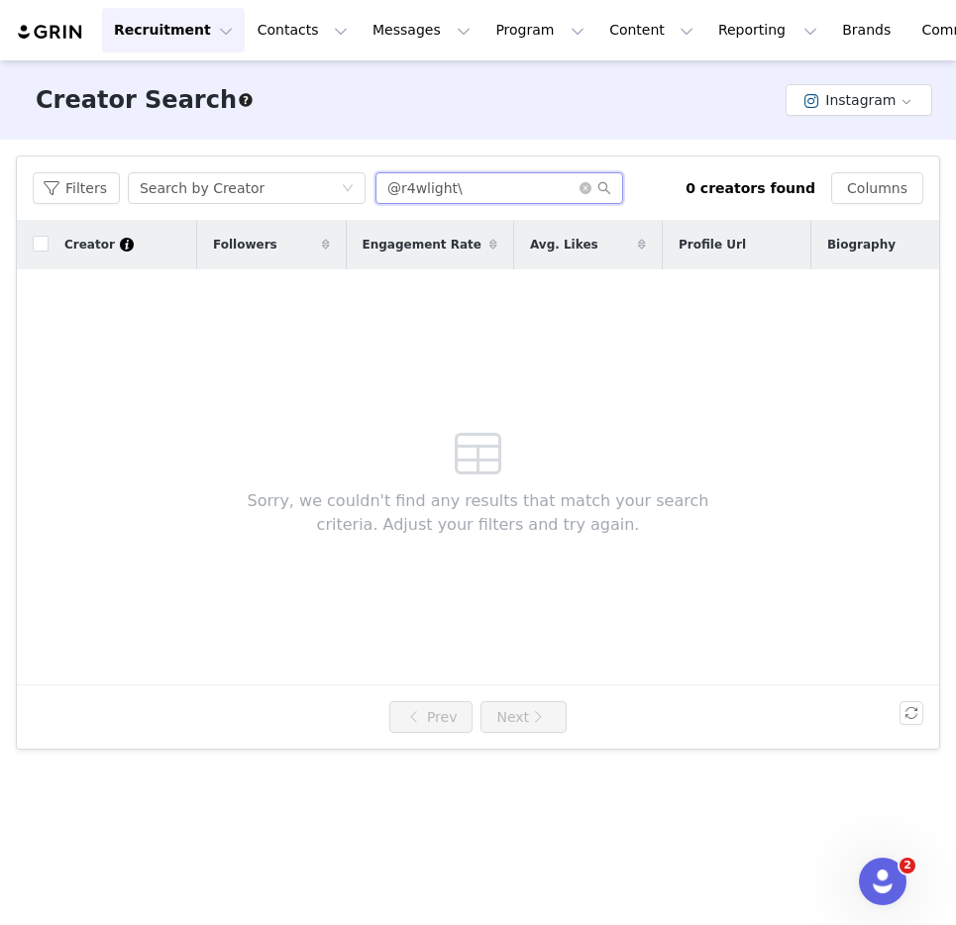
type input "@r4wlight\"
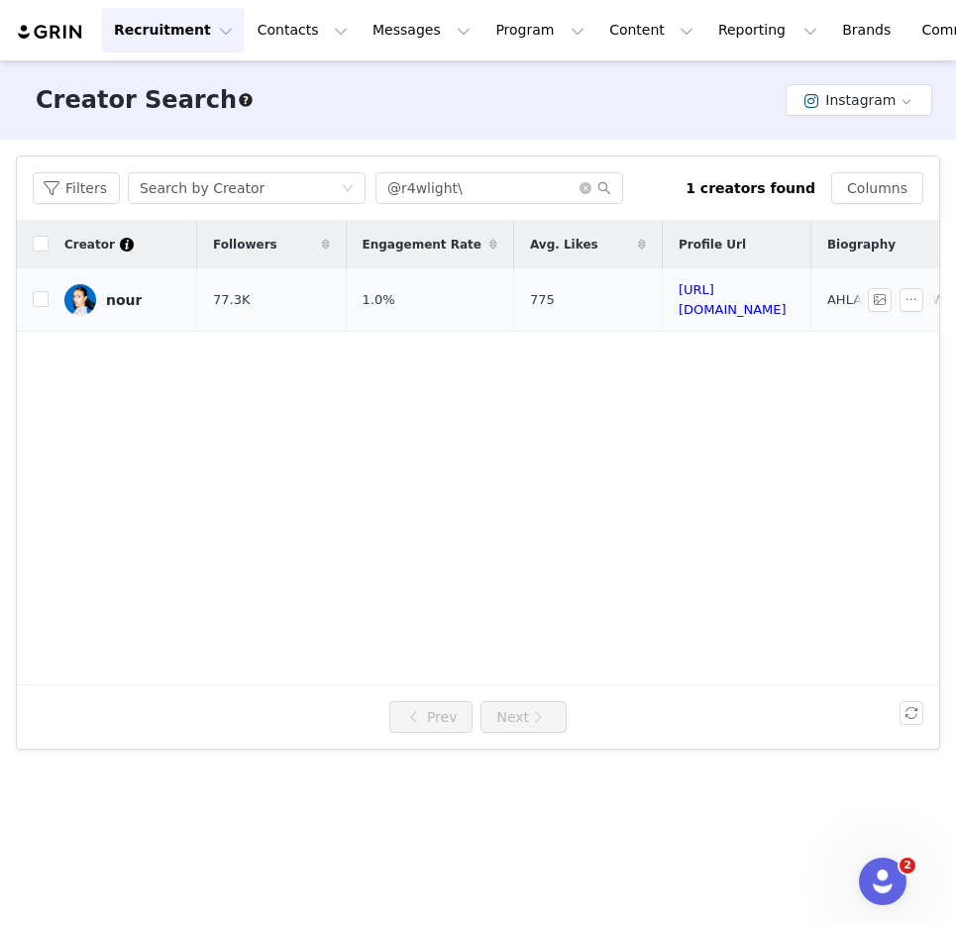
click at [152, 277] on td "nour" at bounding box center [123, 300] width 149 height 63
click at [134, 284] on link "nour" at bounding box center [122, 300] width 117 height 32
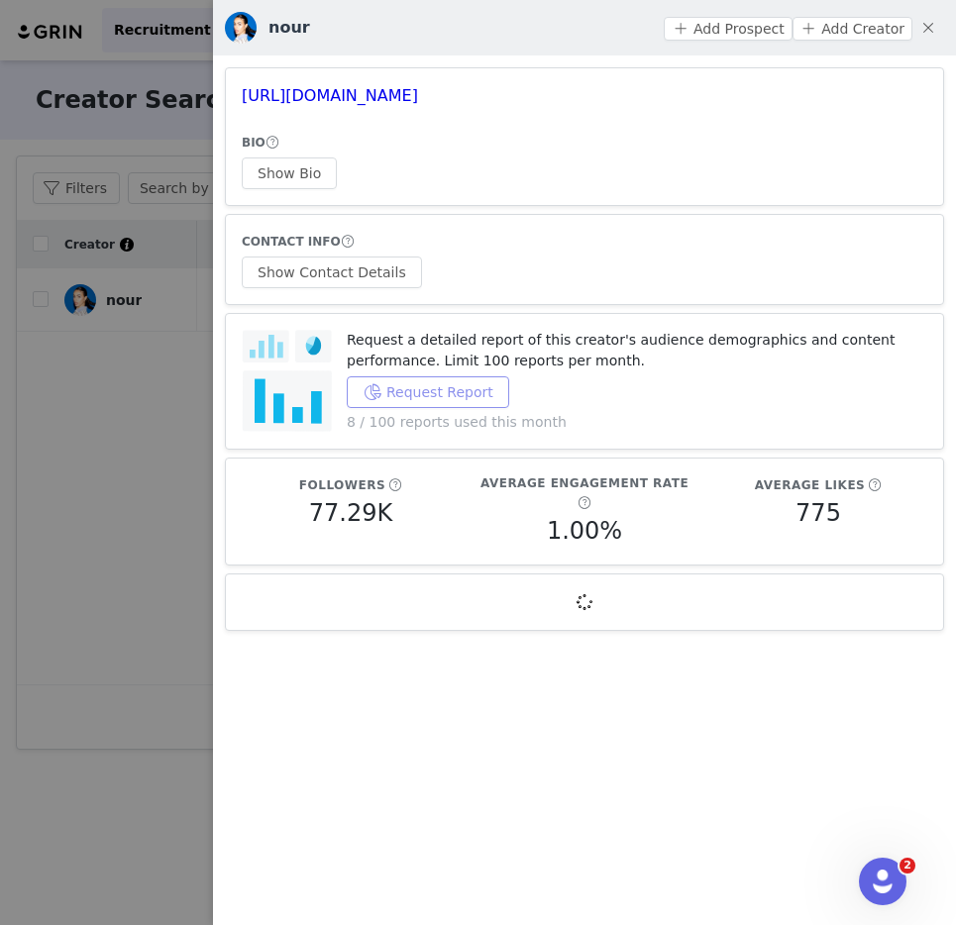
click at [383, 389] on button "Request Report" at bounding box center [428, 393] width 163 height 32
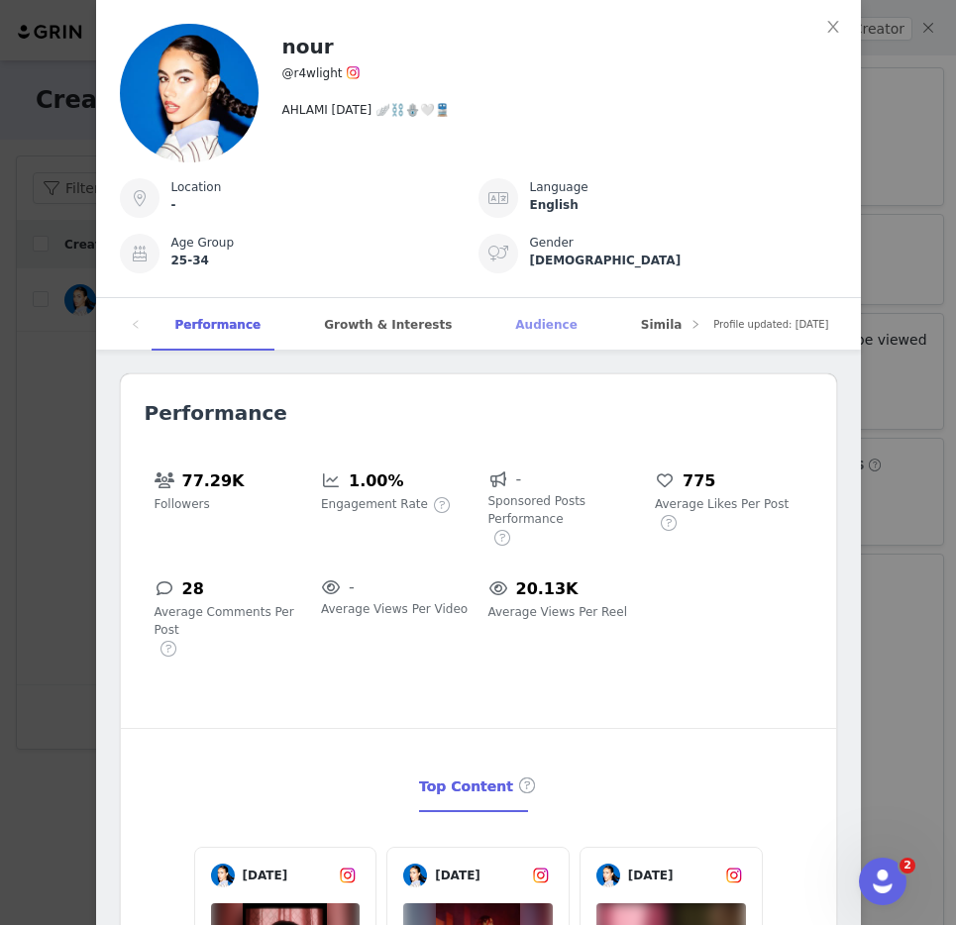
click at [533, 320] on div "Audience" at bounding box center [545, 325] width 109 height 54
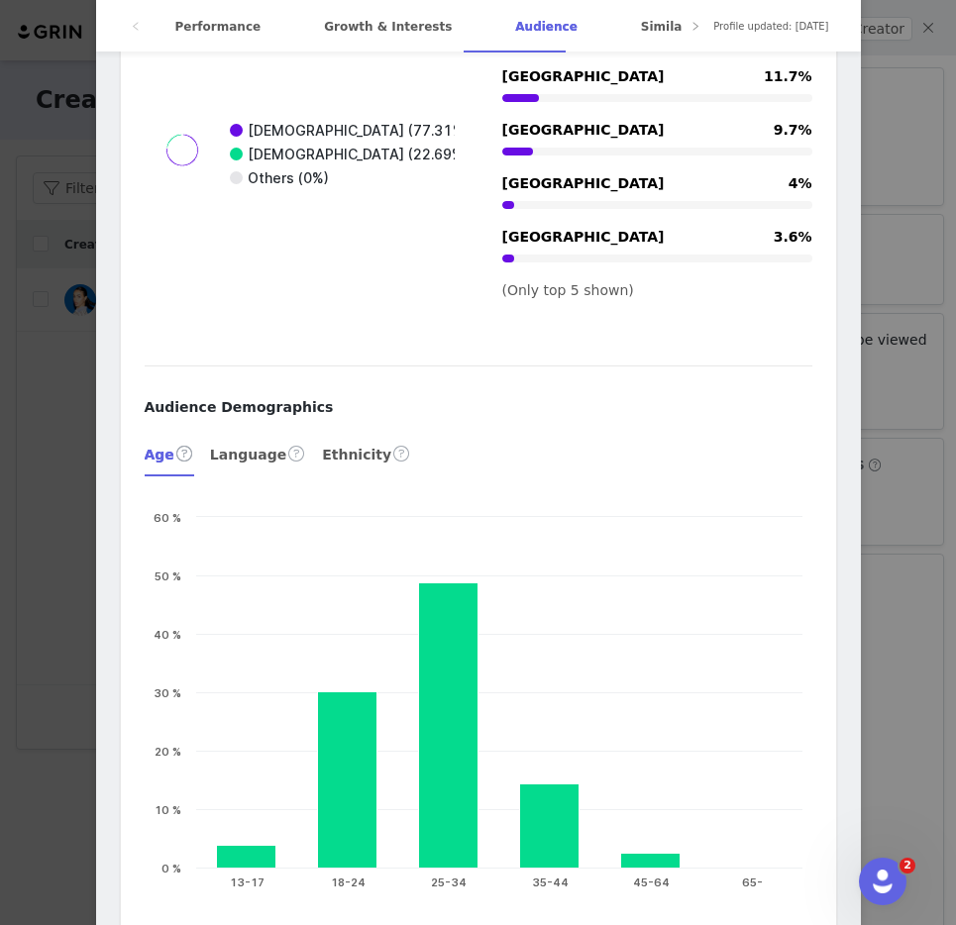
scroll to position [3276, 0]
